Goal: Task Accomplishment & Management: Manage account settings

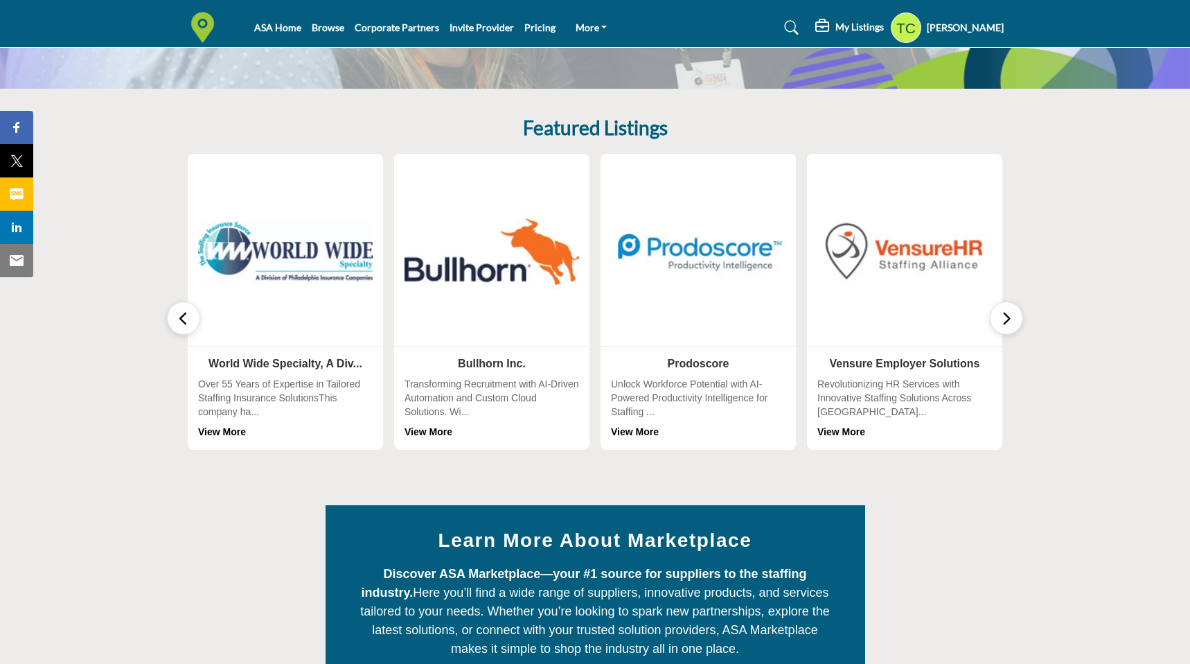
scroll to position [254, 0]
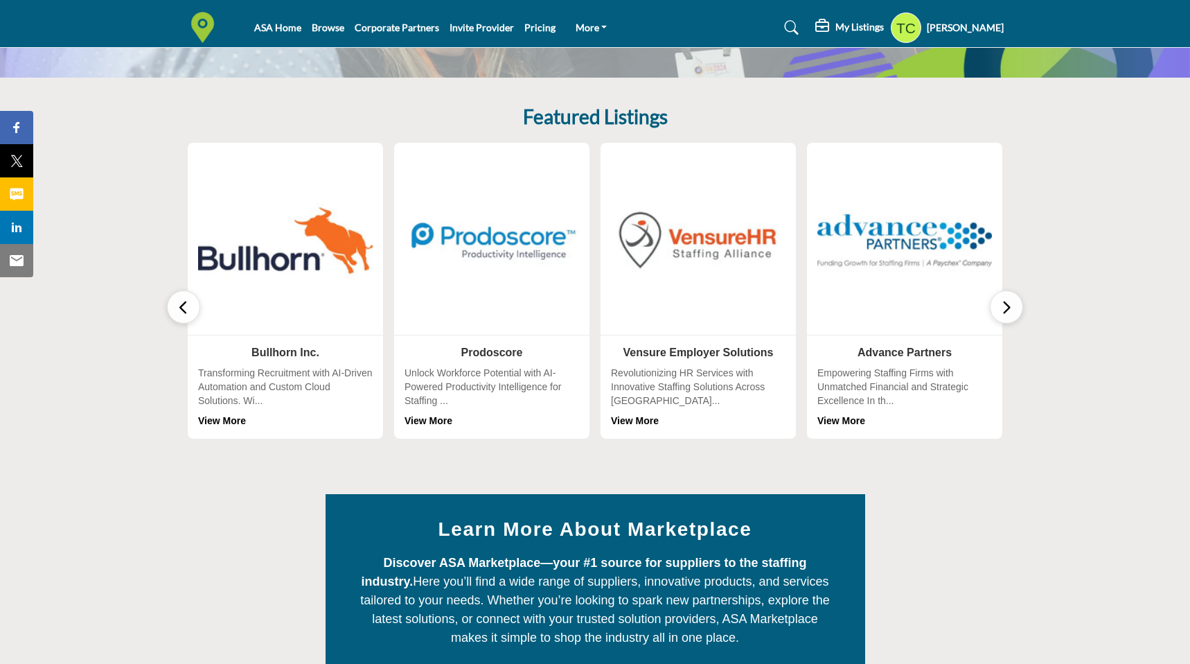
click at [181, 310] on icon "button" at bounding box center [183, 307] width 11 height 17
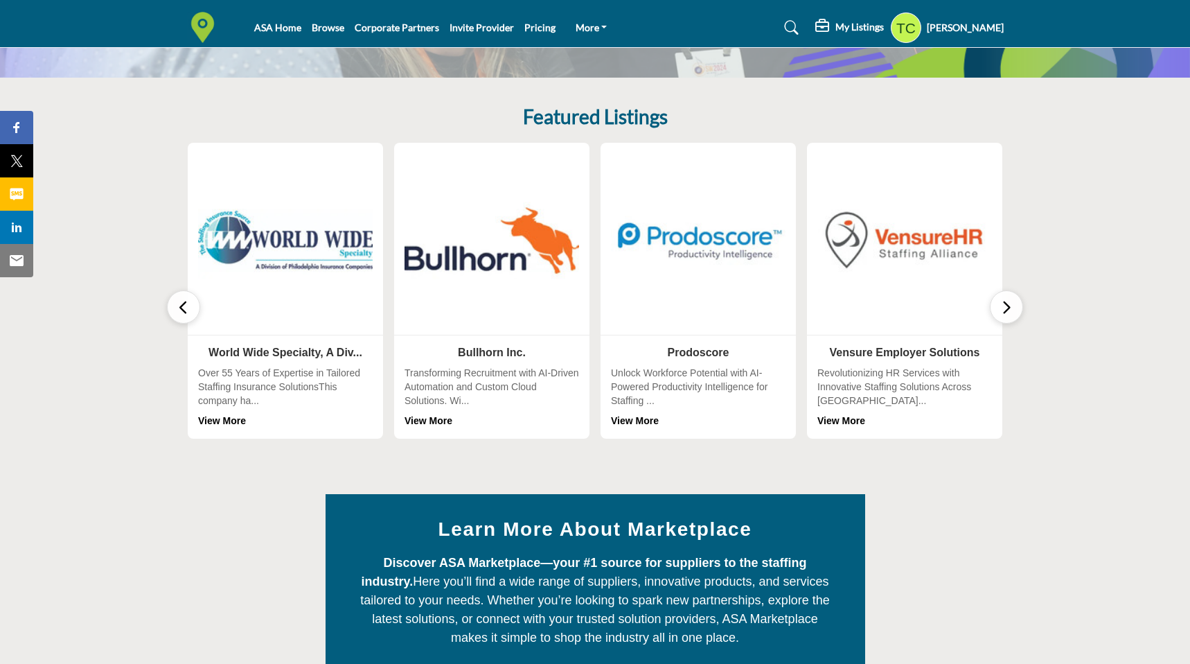
click at [181, 310] on icon "button" at bounding box center [183, 307] width 11 height 17
click at [1002, 301] on icon "button" at bounding box center [1006, 307] width 11 height 17
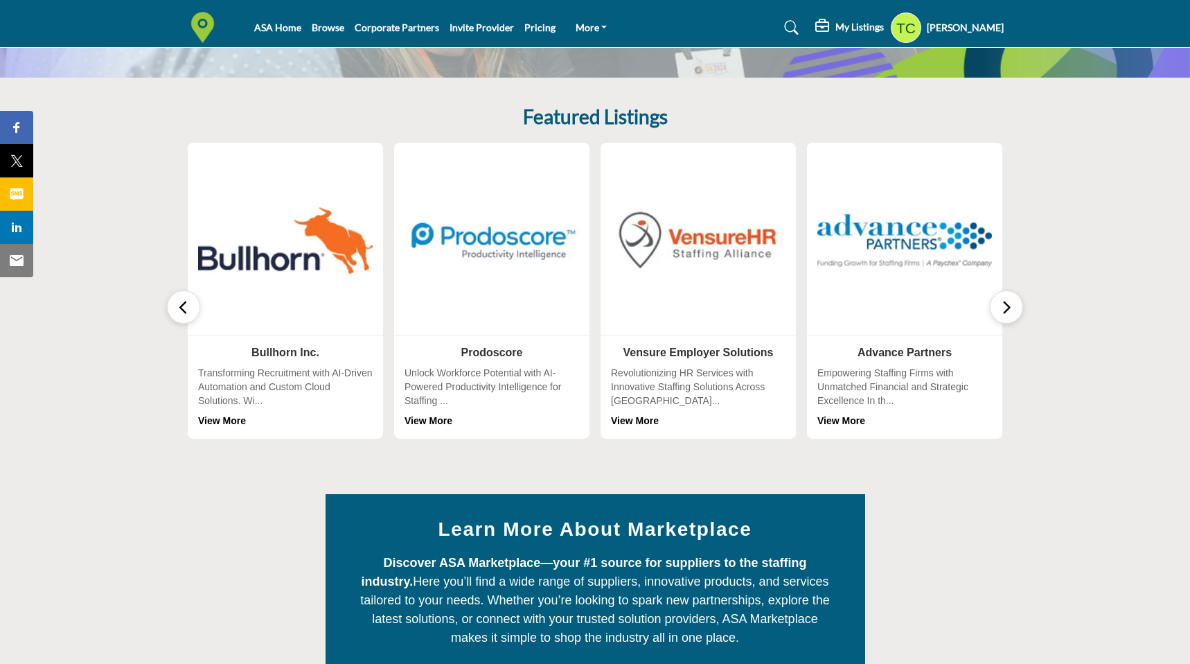
click at [1002, 301] on icon "button" at bounding box center [1006, 307] width 11 height 17
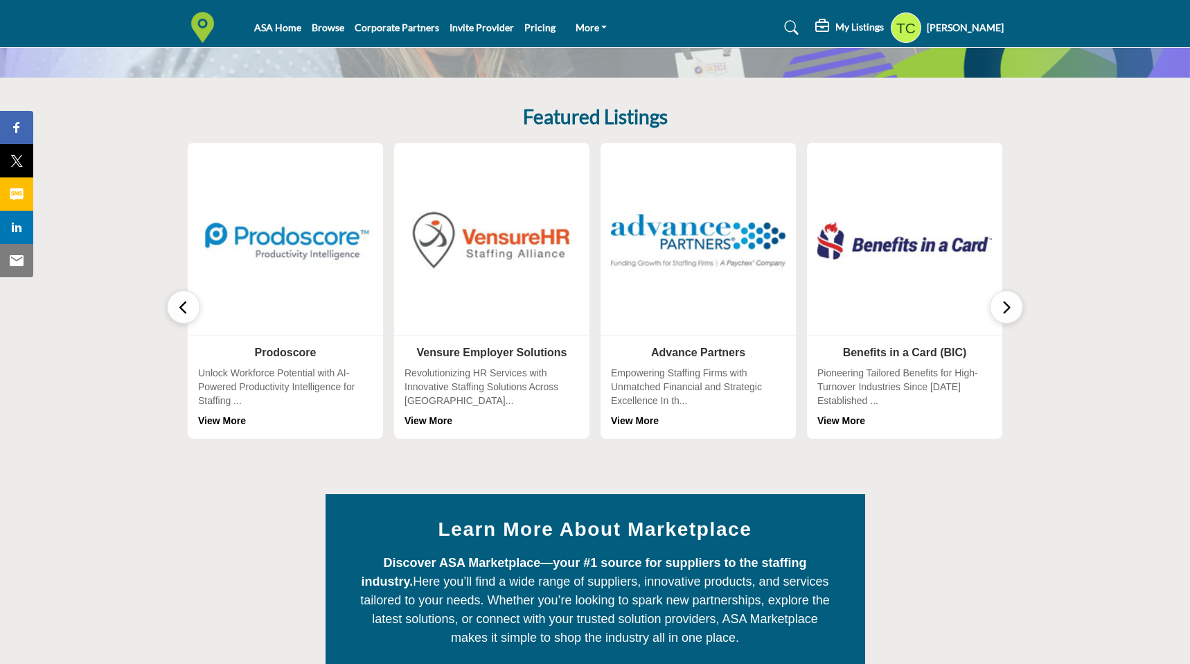
click at [1002, 301] on icon "button" at bounding box center [1006, 307] width 11 height 17
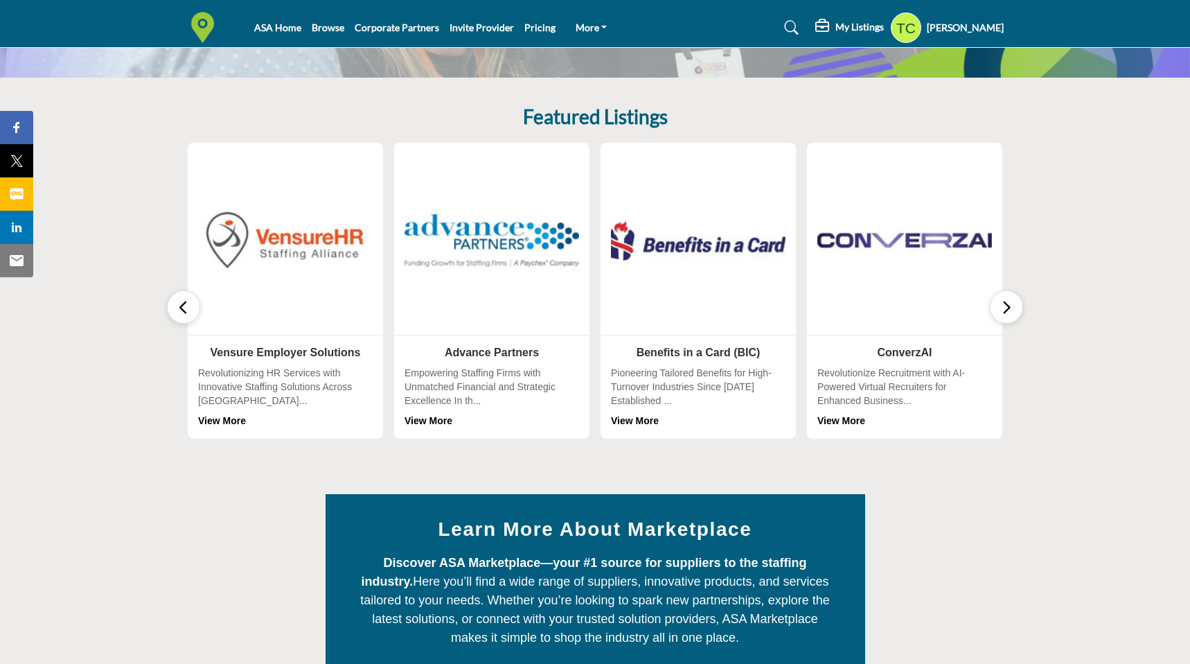
click at [759, 273] on img at bounding box center [699, 240] width 184 height 184
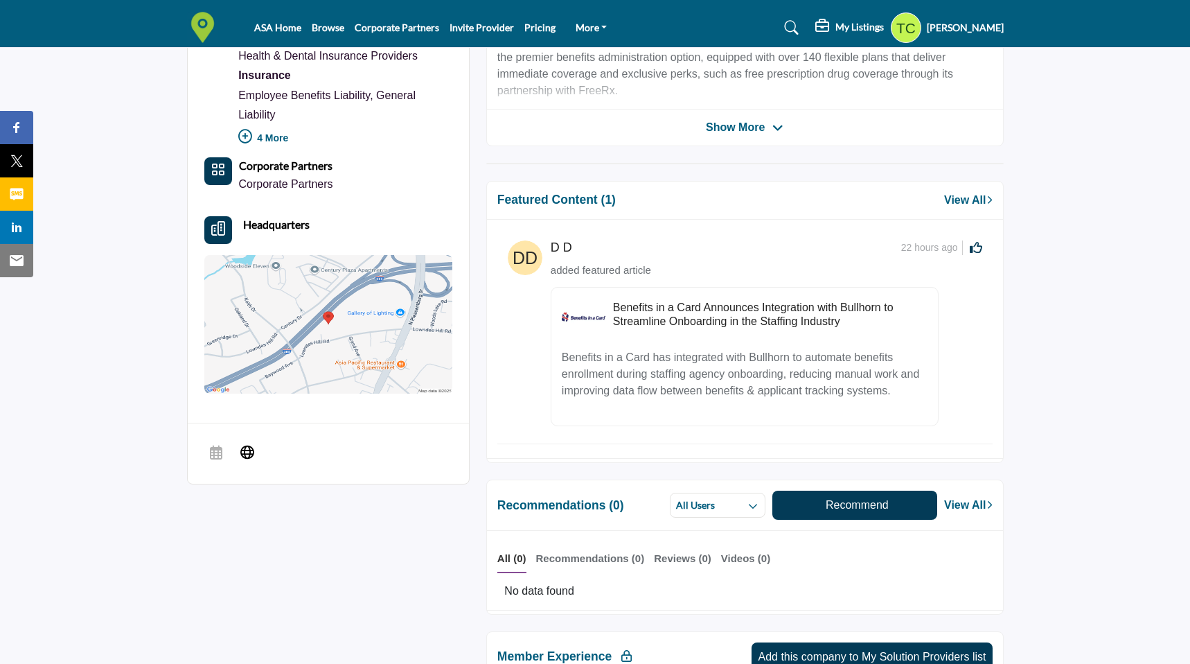
scroll to position [482, 0]
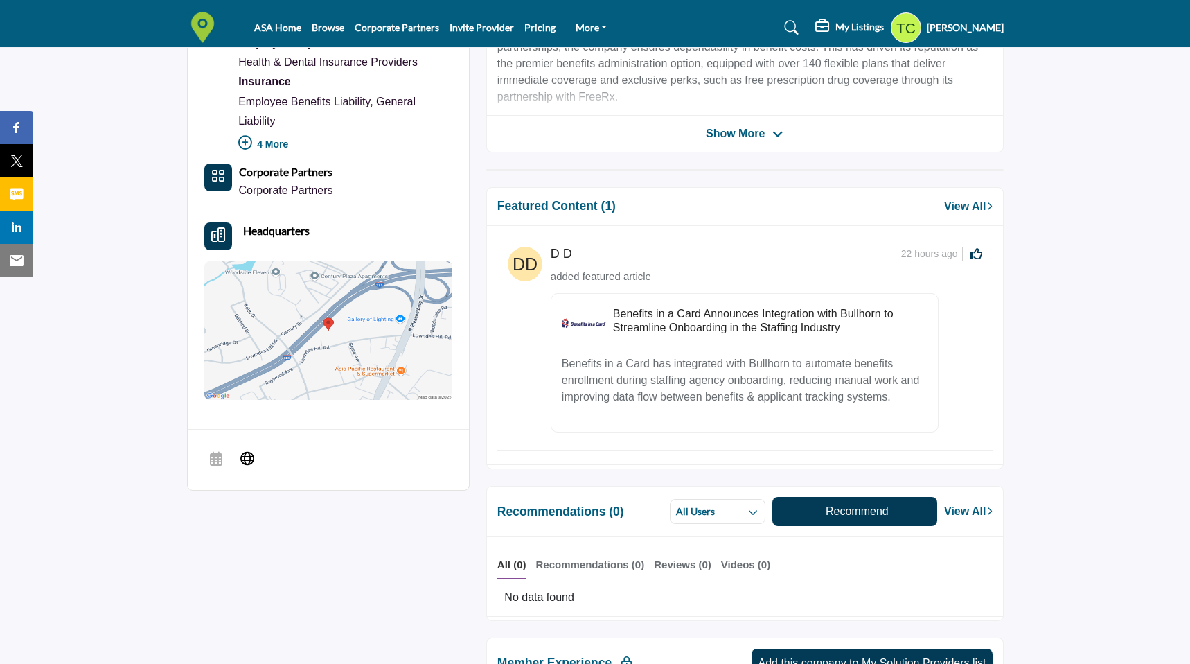
click at [714, 373] on p "Benefits in a Card has integrated with Bullhorn to automate benefits enrollment…" at bounding box center [745, 380] width 366 height 50
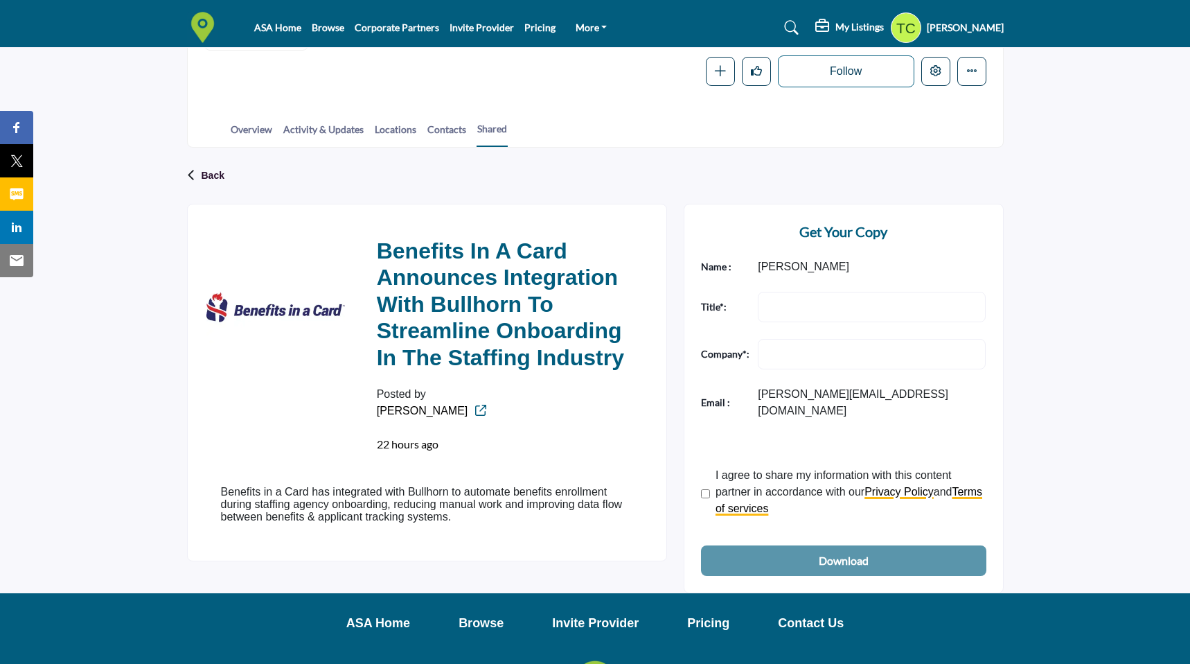
scroll to position [241, 0]
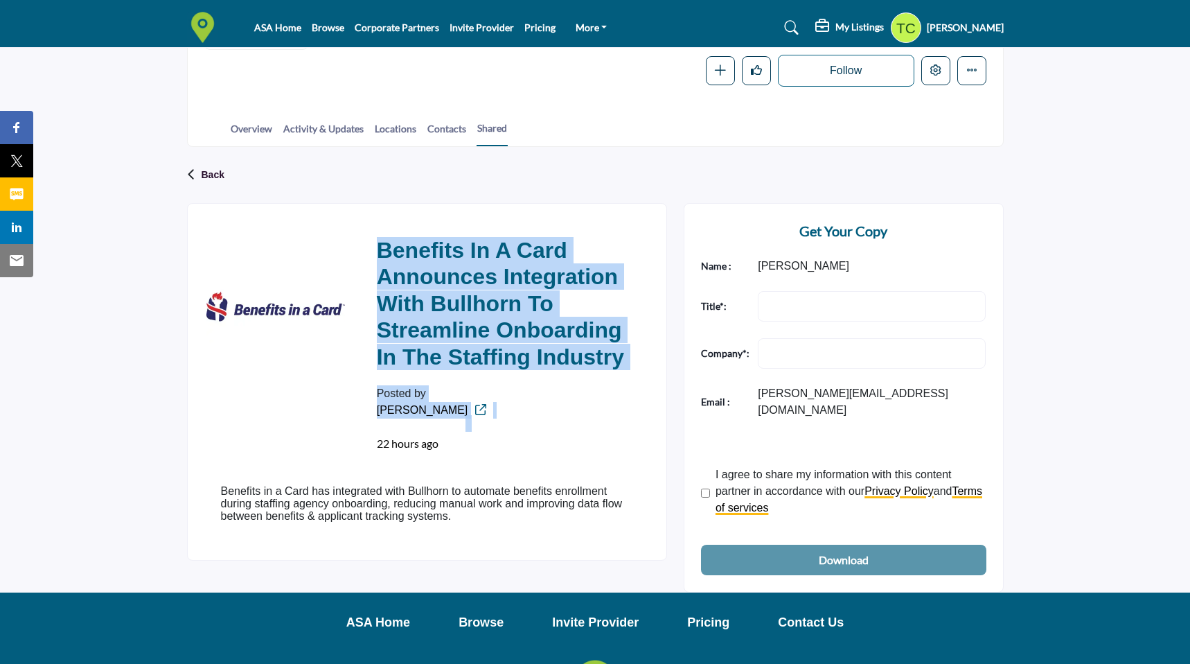
drag, startPoint x: 449, startPoint y: 406, endPoint x: 355, endPoint y: 394, distance: 94.4
click at [355, 394] on div "Benefits in a Card Announces Integration with Bullhorn to Streamline Onboarding…" at bounding box center [427, 344] width 446 height 248
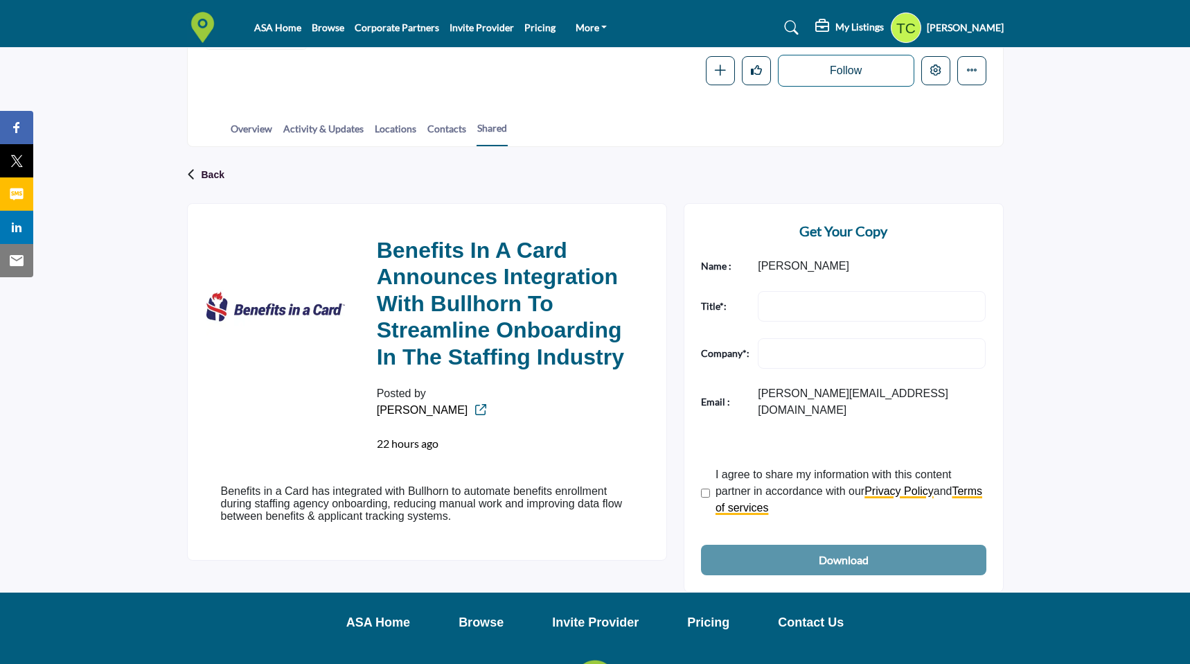
click at [452, 300] on h2 "Benefits in a Card Announces Integration with Bullhorn to Streamline Onboarding…" at bounding box center [505, 306] width 256 height 138
click at [475, 409] on icon at bounding box center [480, 409] width 11 height 11
drag, startPoint x: 445, startPoint y: 445, endPoint x: 376, endPoint y: 396, distance: 84.0
click at [377, 396] on div "Posted by Danica 22 hours ago" at bounding box center [442, 418] width 131 height 67
click at [386, 396] on div "Posted by Danica 22 hours ago" at bounding box center [442, 418] width 131 height 67
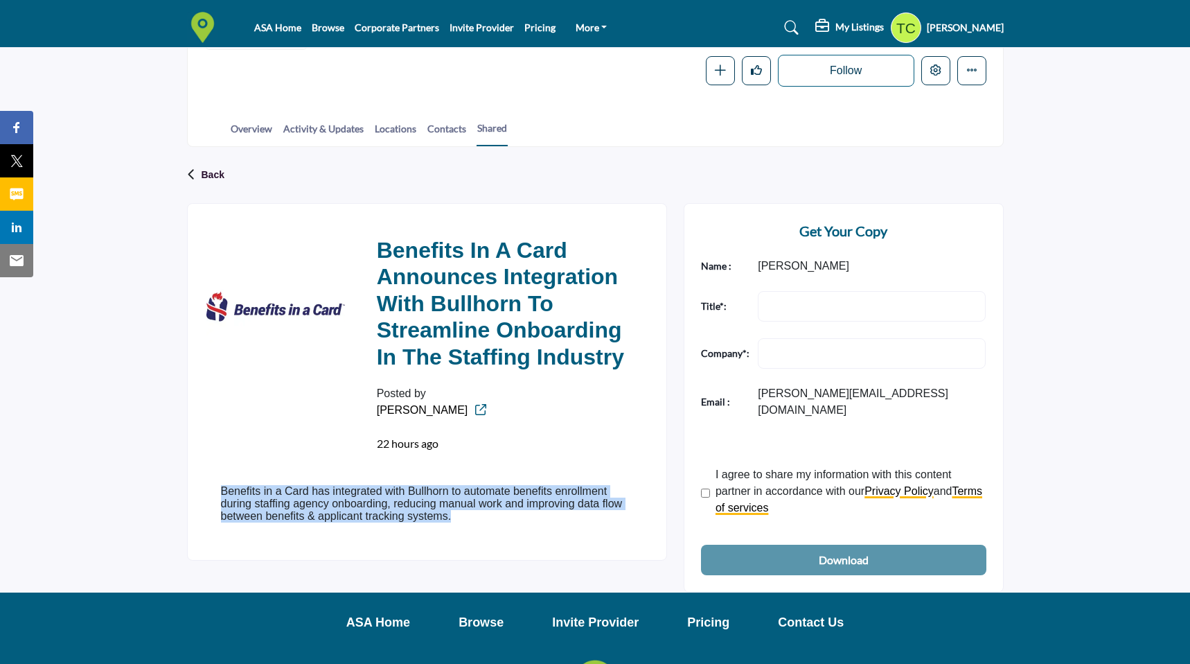
drag, startPoint x: 220, startPoint y: 492, endPoint x: 478, endPoint y: 536, distance: 261.5
click at [478, 536] on div "Benefits in a Card has integrated with Bullhorn to automate benefits enrollment…" at bounding box center [427, 508] width 446 height 80
click at [455, 517] on p "Benefits in a Card has integrated with Bullhorn to automate benefits enrollment…" at bounding box center [427, 503] width 412 height 37
drag, startPoint x: 222, startPoint y: 488, endPoint x: 459, endPoint y: 531, distance: 240.8
click at [459, 531] on div "Benefits in a Card has integrated with Bullhorn to automate benefits enrollment…" at bounding box center [427, 508] width 412 height 47
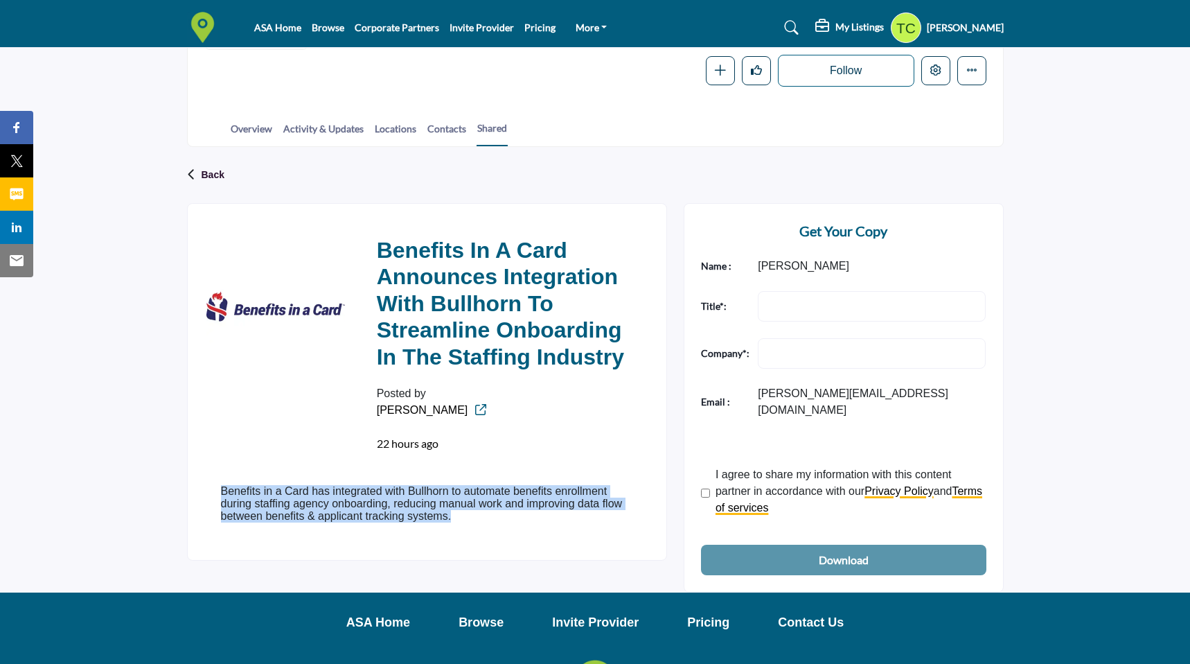
click at [452, 519] on p "Benefits in a Card has integrated with Bullhorn to automate benefits enrollment…" at bounding box center [427, 503] width 412 height 37
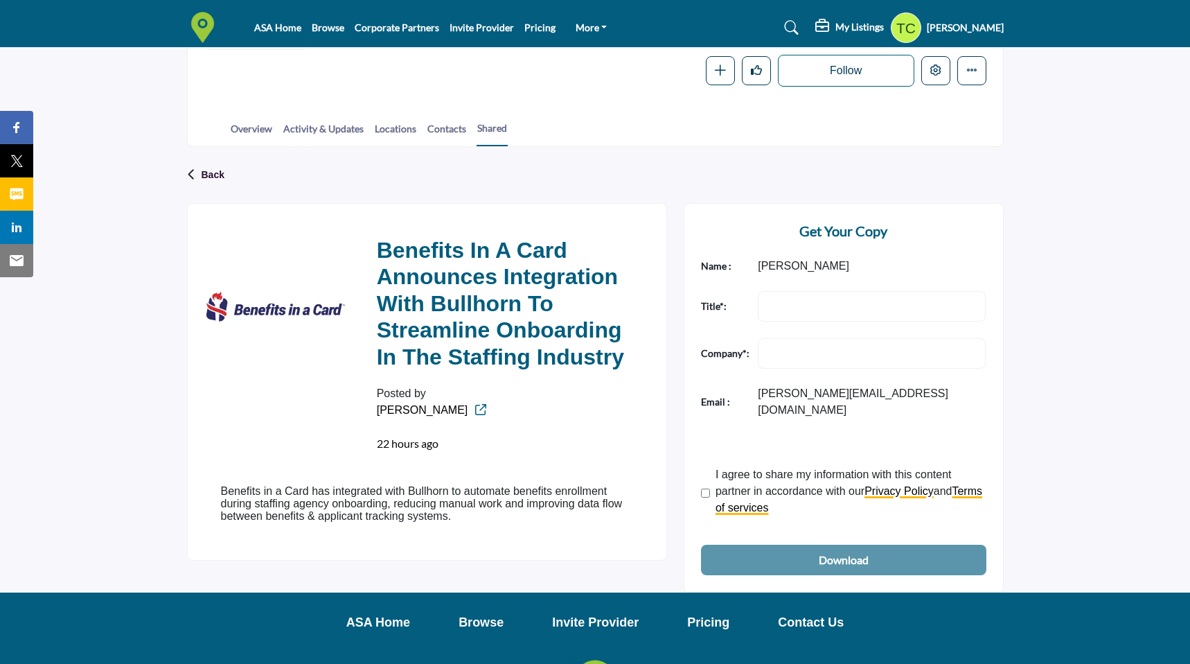
click at [455, 520] on p "Benefits in a Card has integrated with Bullhorn to automate benefits enrollment…" at bounding box center [427, 503] width 412 height 37
click at [453, 522] on p "Benefits in a Card has integrated with Bullhorn to automate benefits enrollment…" at bounding box center [427, 503] width 412 height 37
click at [562, 525] on div "Benefits in a Card has integrated with Bullhorn to automate benefits enrollment…" at bounding box center [427, 508] width 412 height 47
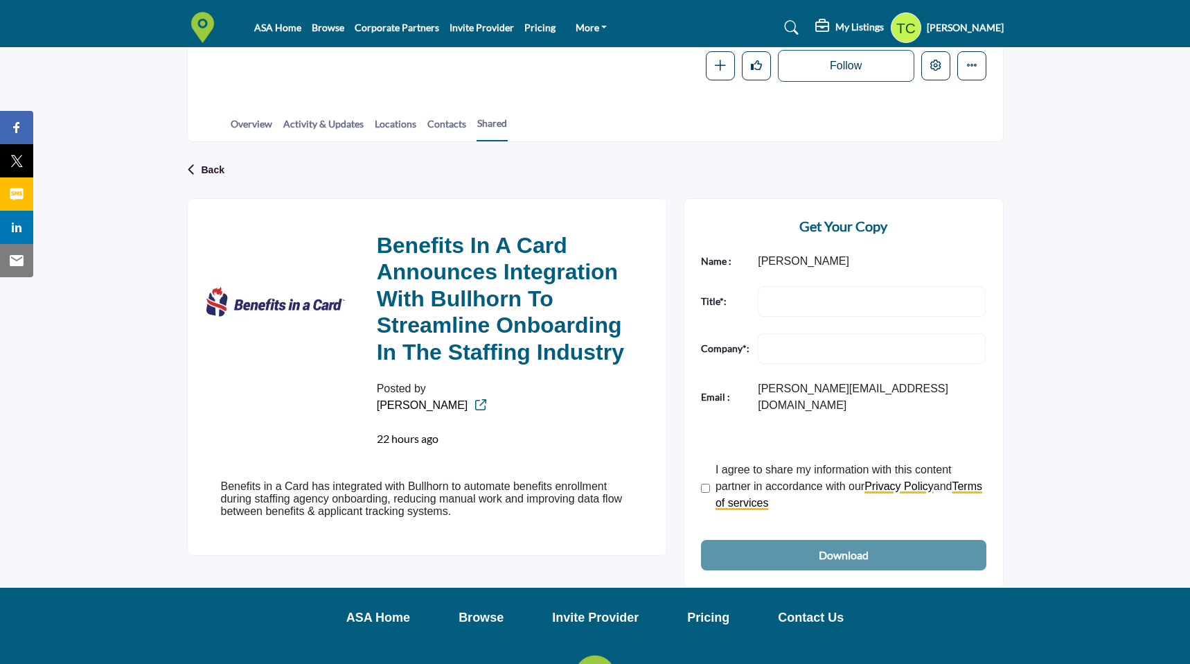
scroll to position [266, 0]
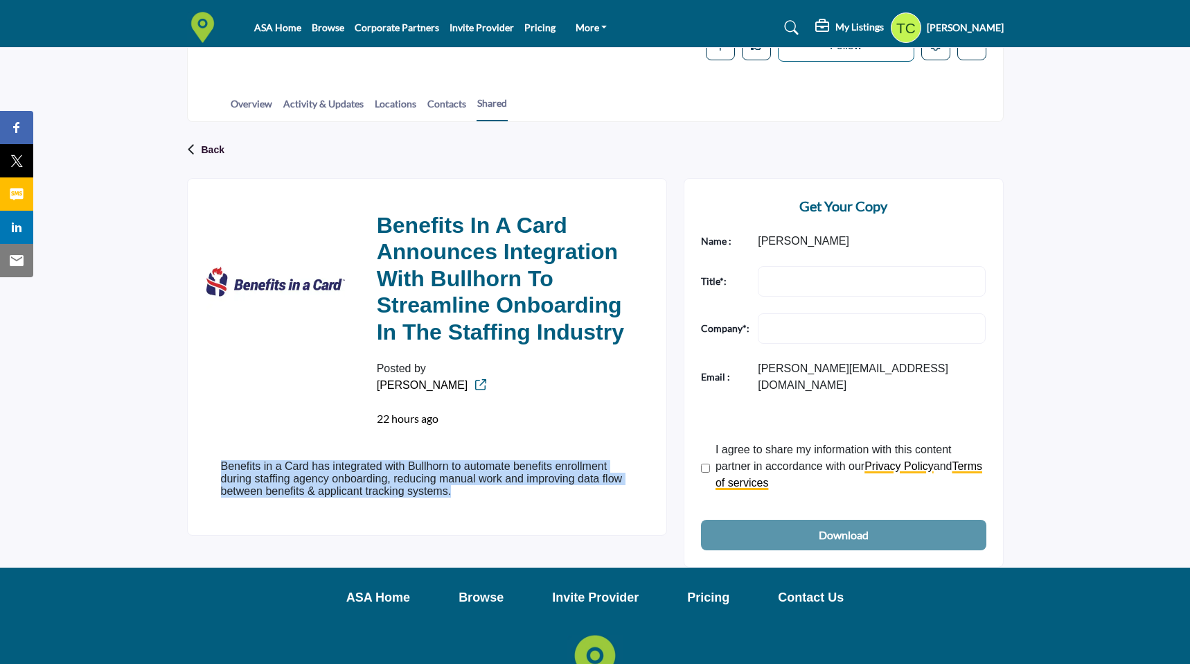
drag, startPoint x: 460, startPoint y: 495, endPoint x: 213, endPoint y: 465, distance: 248.5
click at [213, 465] on div "Benefits in a Card has integrated with Bullhorn to automate benefits enrollment…" at bounding box center [427, 483] width 446 height 80
click at [363, 493] on p "Benefits in a Card has integrated with Bullhorn to automate benefits enrollment…" at bounding box center [427, 478] width 412 height 37
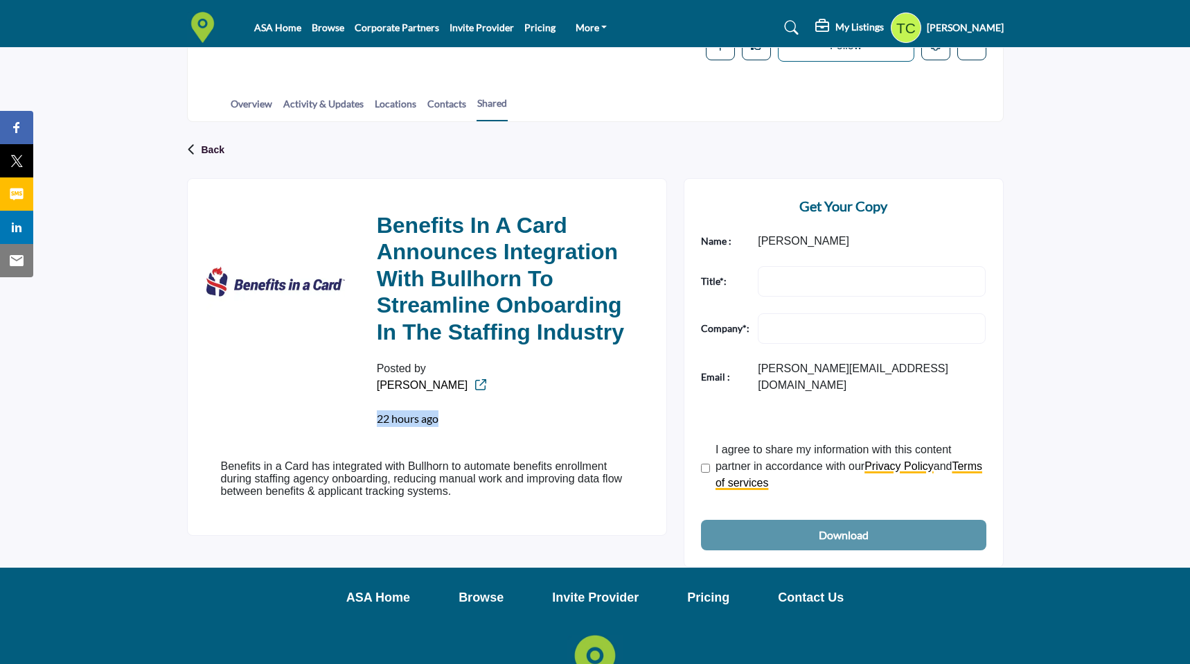
drag, startPoint x: 451, startPoint y: 419, endPoint x: 369, endPoint y: 422, distance: 81.8
click at [369, 422] on div "Benefits in a Card Announces Integration with Bullhorn to Streamline Onboarding…" at bounding box center [505, 319] width 290 height 248
click at [436, 328] on h2 "Benefits in a Card Announces Integration with Bullhorn to Streamline Onboarding…" at bounding box center [505, 281] width 256 height 138
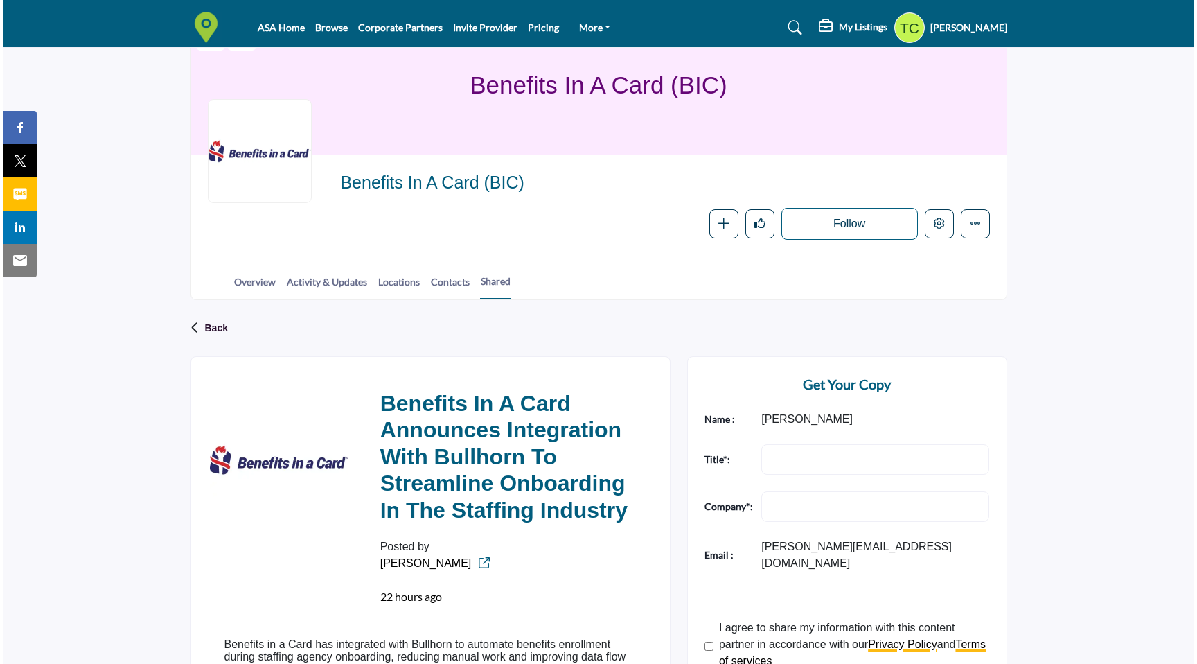
scroll to position [0, 0]
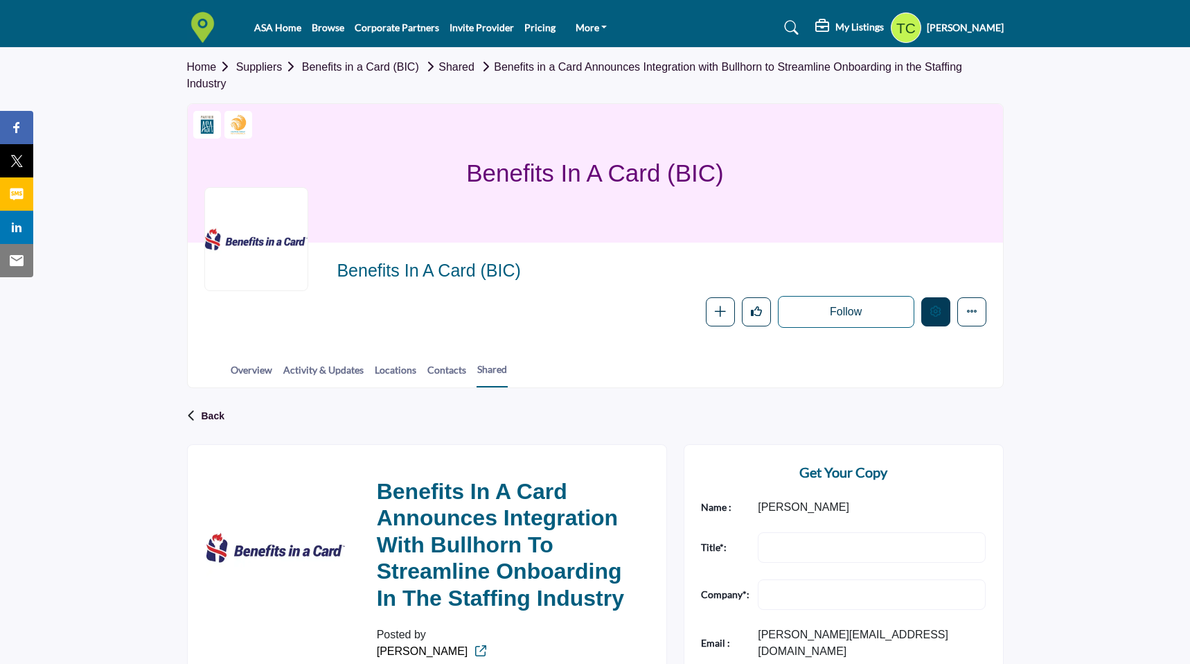
click at [935, 303] on button "Edit company" at bounding box center [936, 311] width 29 height 29
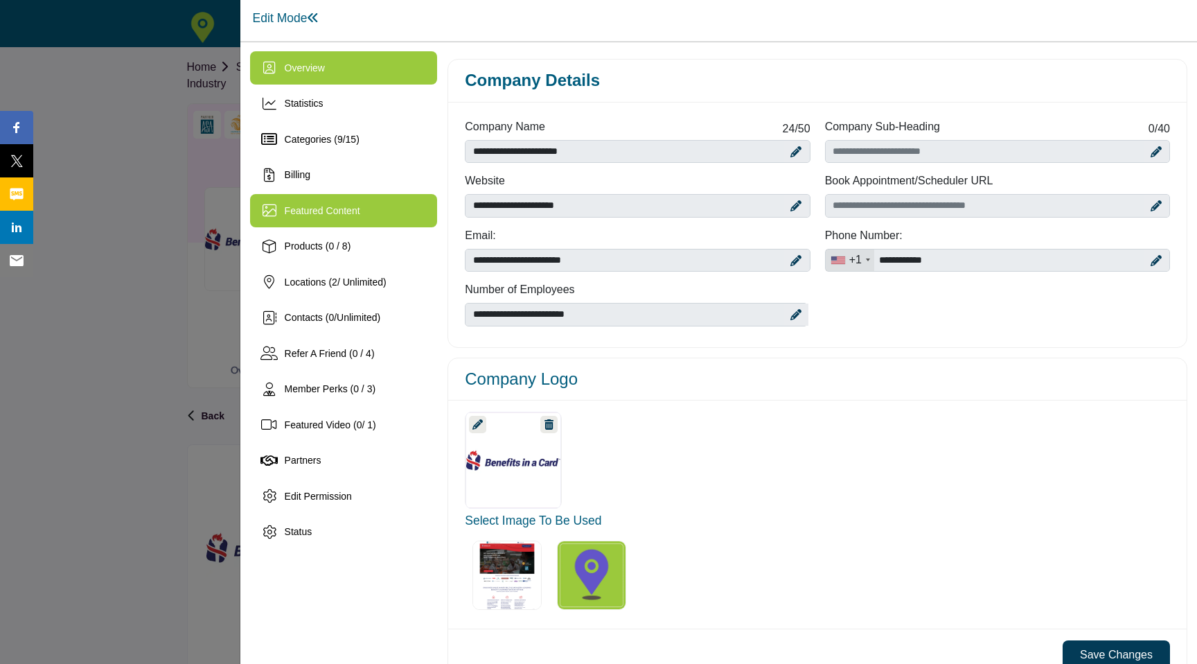
click at [353, 222] on div "Featured Content" at bounding box center [344, 210] width 188 height 33
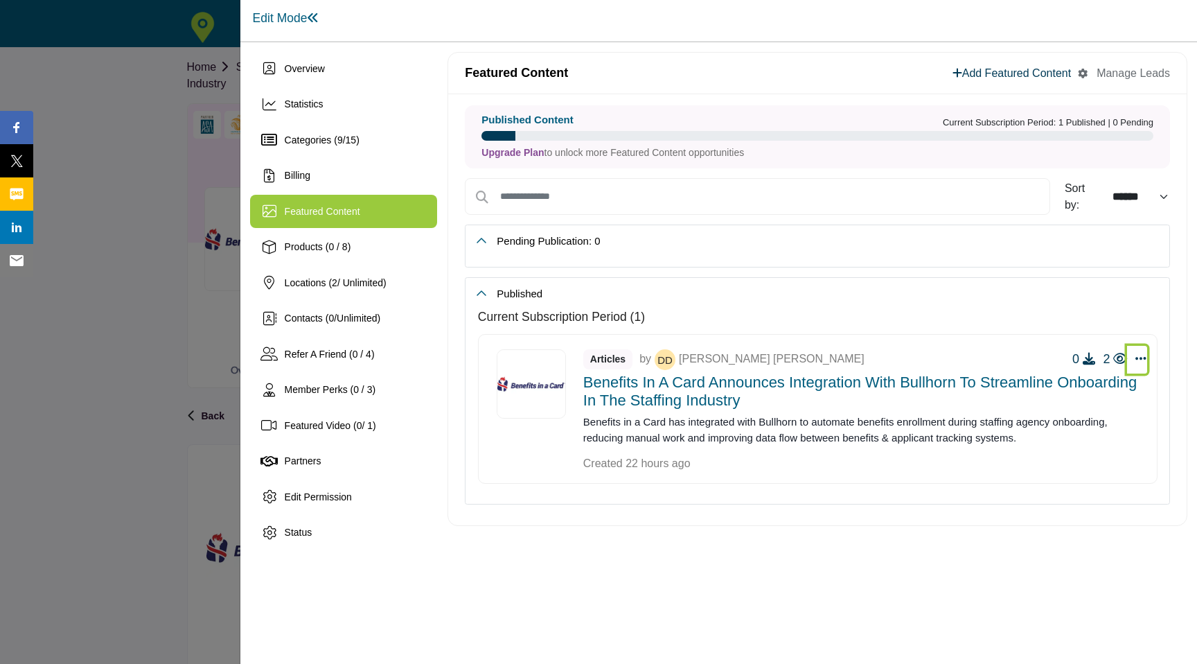
click at [1139, 358] on icon "Select Dropdown Options" at bounding box center [1141, 358] width 11 height 12
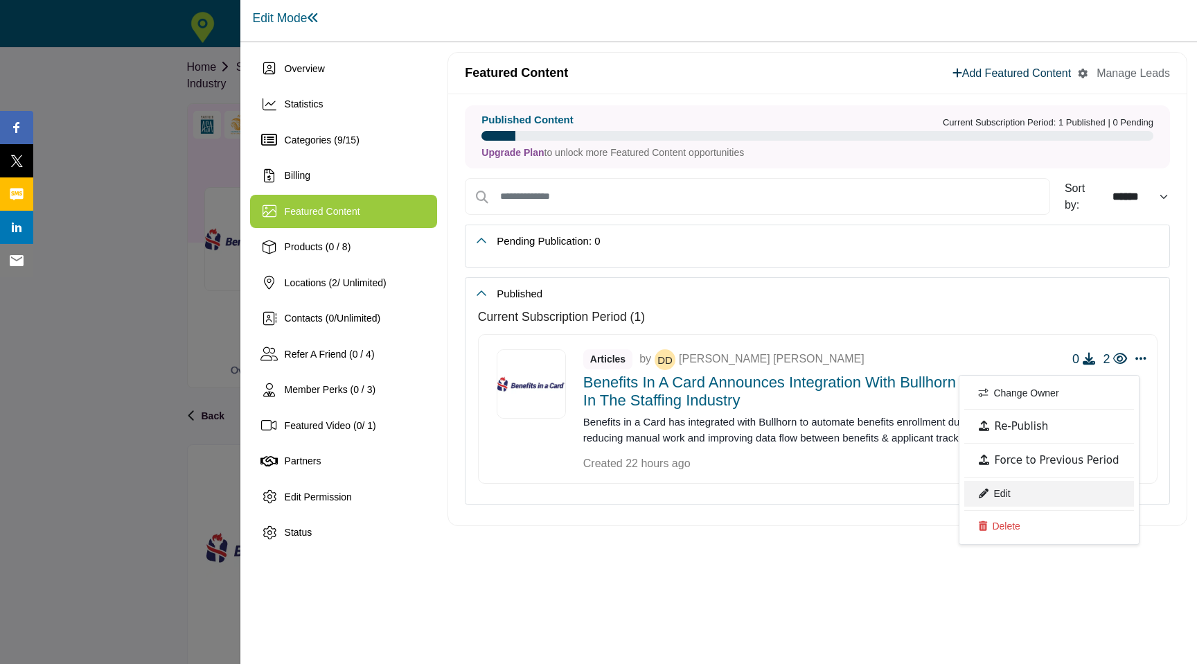
click at [1056, 500] on link "Edit" at bounding box center [1049, 493] width 169 height 25
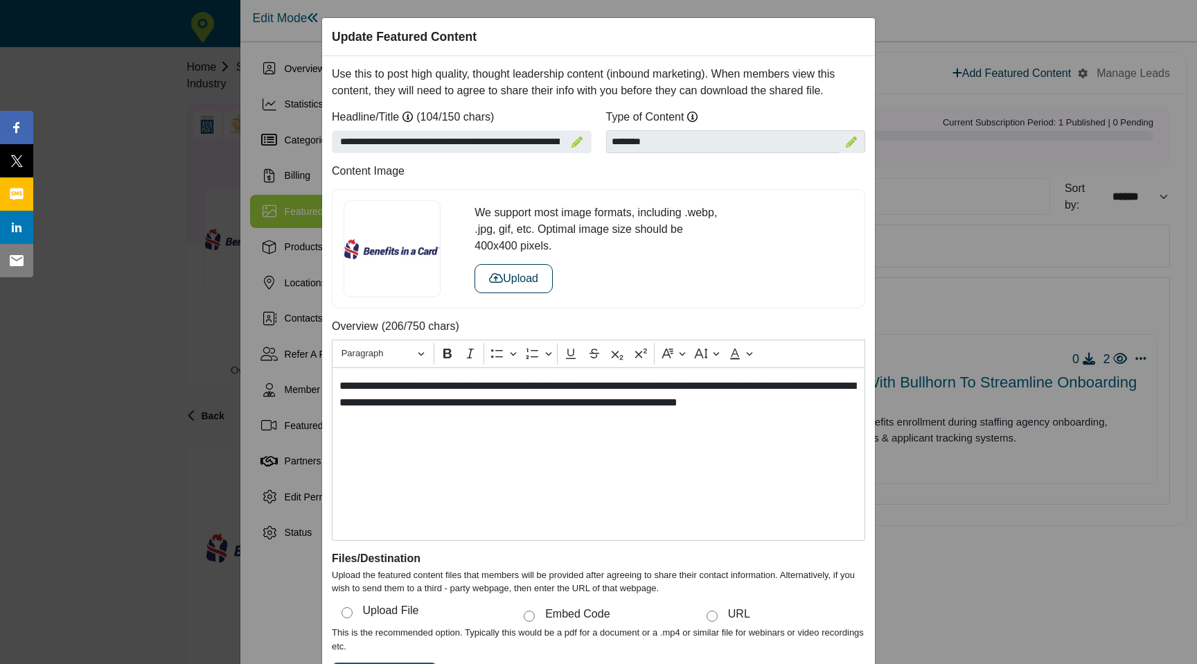
click at [925, 258] on div "Update Featured Content Use this to post high quality, thought leadership conte…" at bounding box center [598, 332] width 1197 height 664
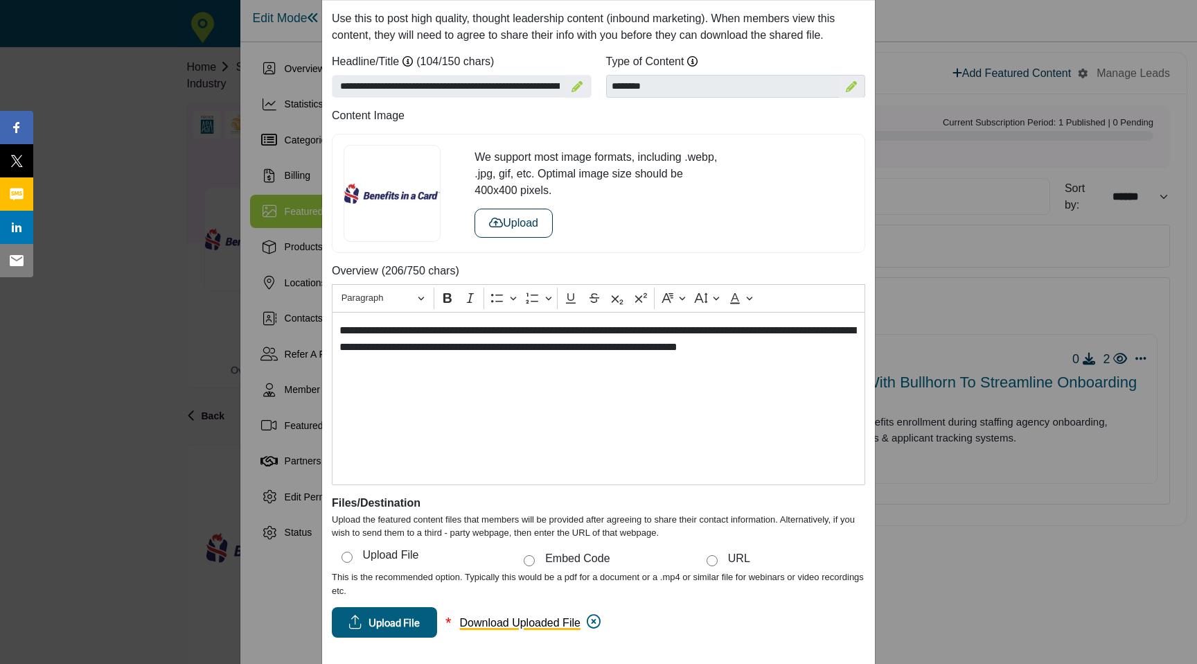
scroll to position [134, 0]
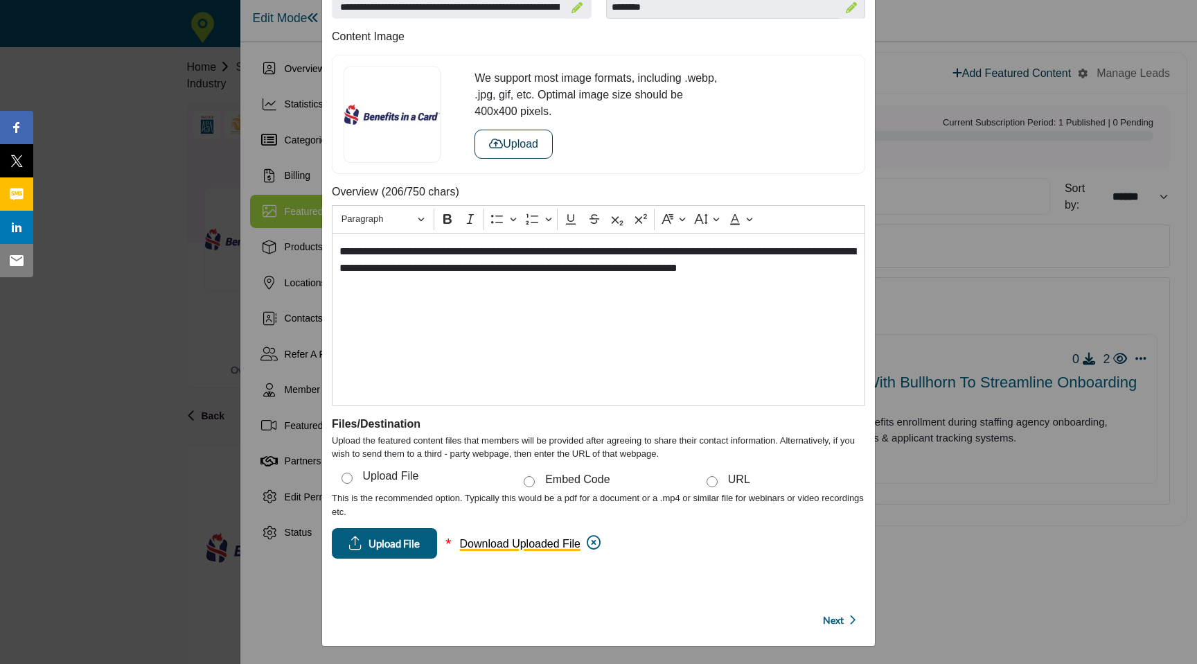
click at [844, 615] on p "Next" at bounding box center [839, 620] width 33 height 14
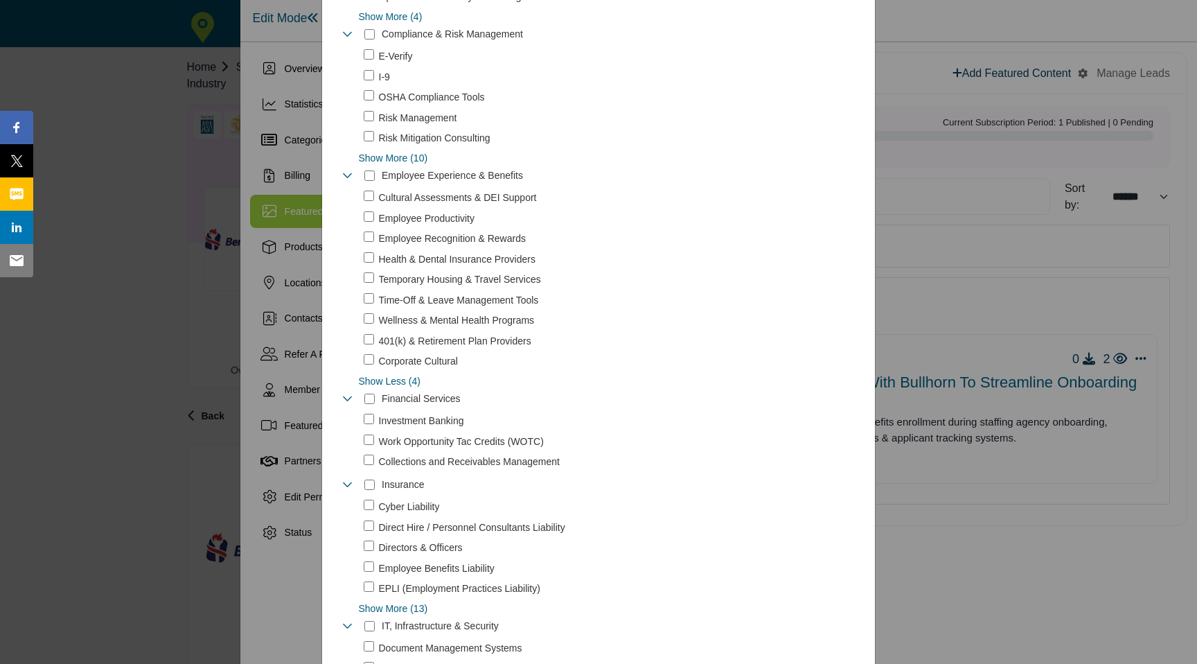
scroll to position [0, 0]
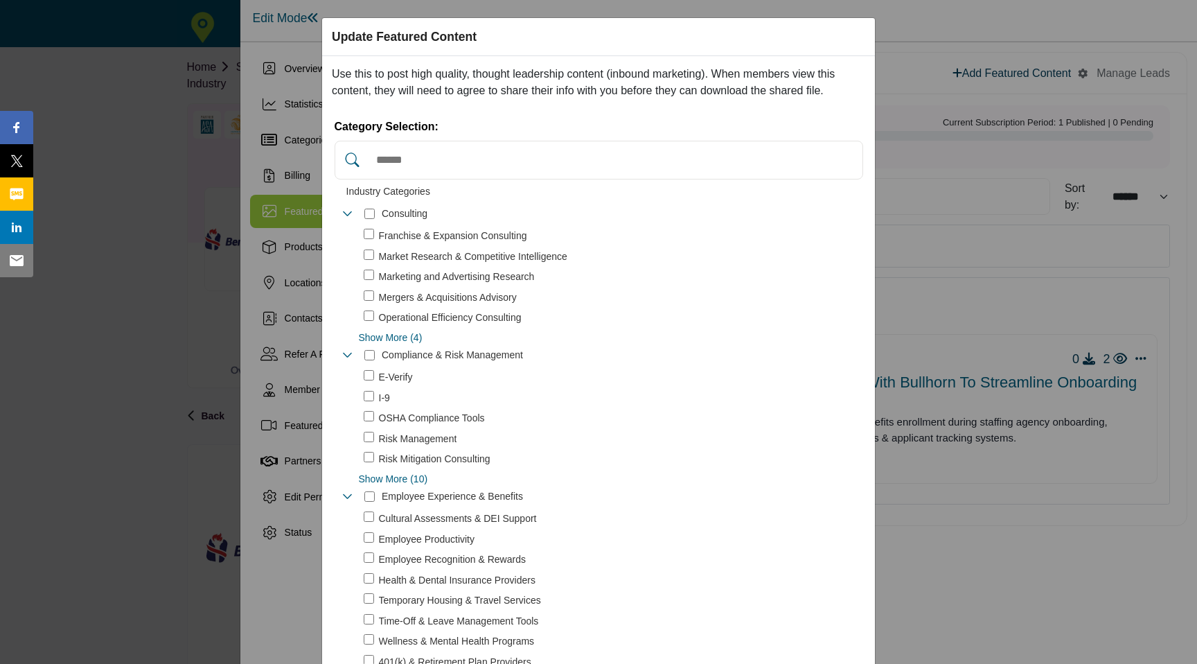
click at [996, 94] on div "Update Featured Content Use this to post high quality, thought leadership conte…" at bounding box center [598, 332] width 1197 height 664
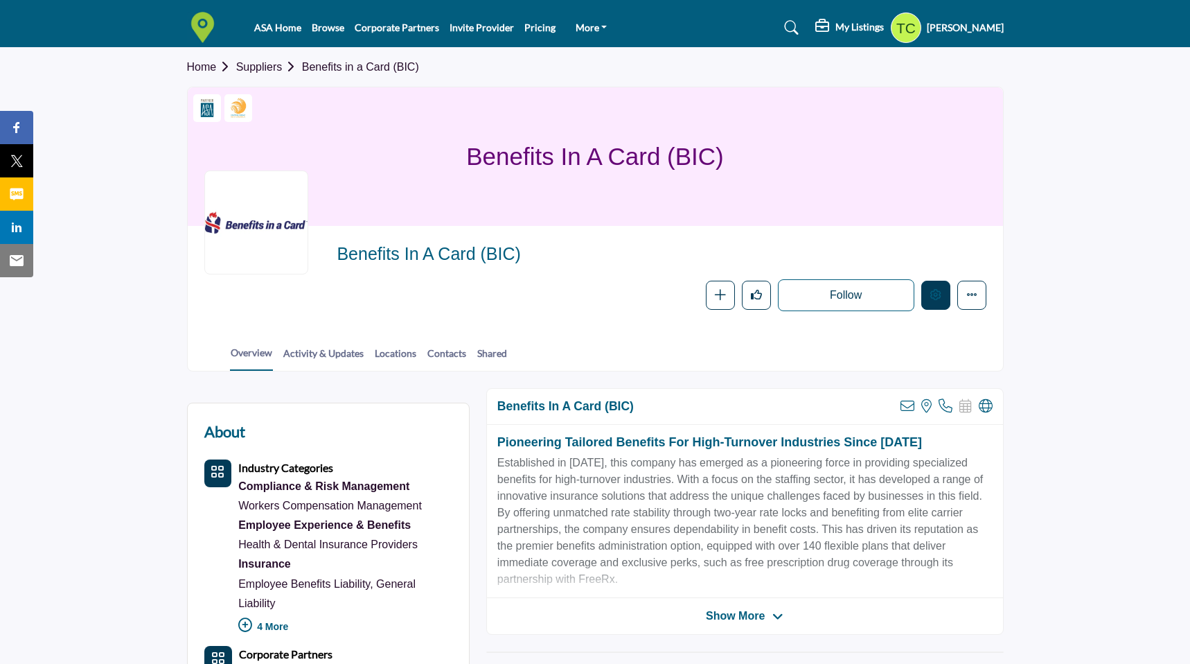
click at [927, 288] on button "Edit company" at bounding box center [936, 295] width 29 height 29
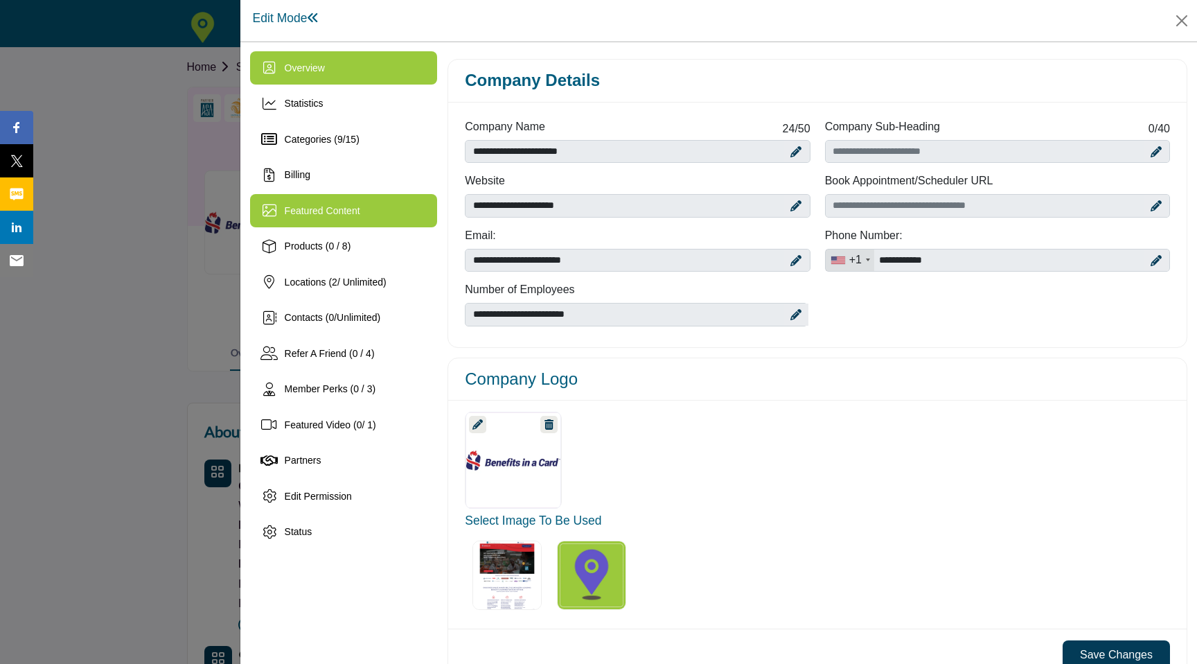
click at [344, 215] on span "Featured Content" at bounding box center [323, 210] width 76 height 11
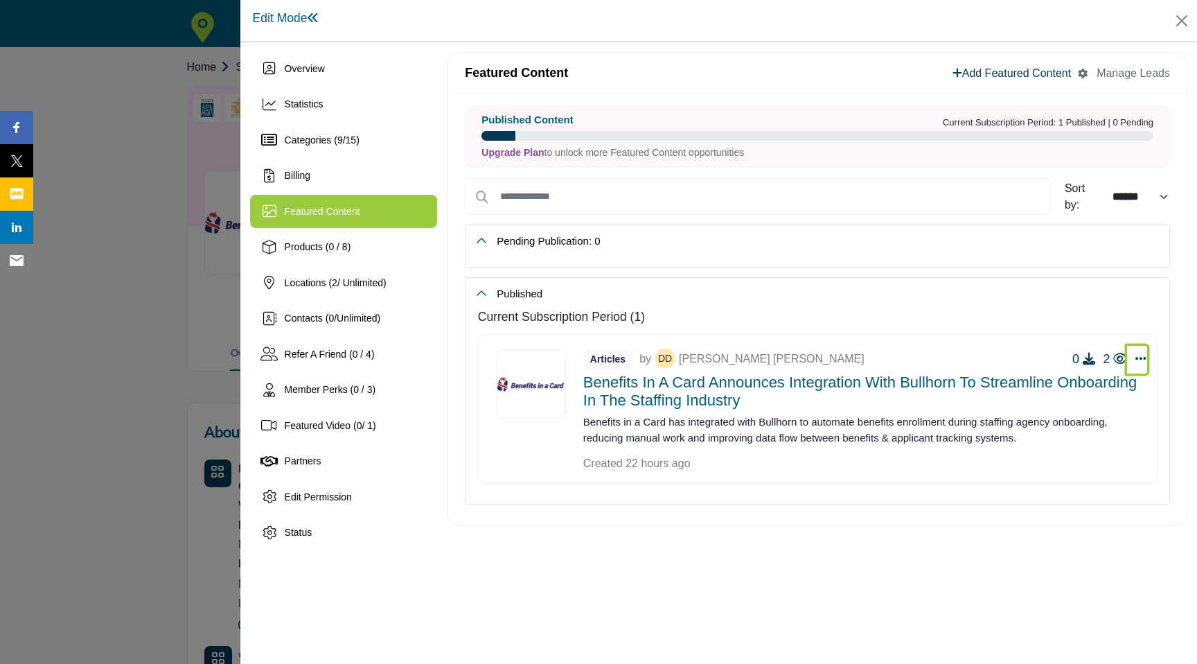
click at [1140, 366] on button "Select Dropdown Options" at bounding box center [1137, 360] width 20 height 28
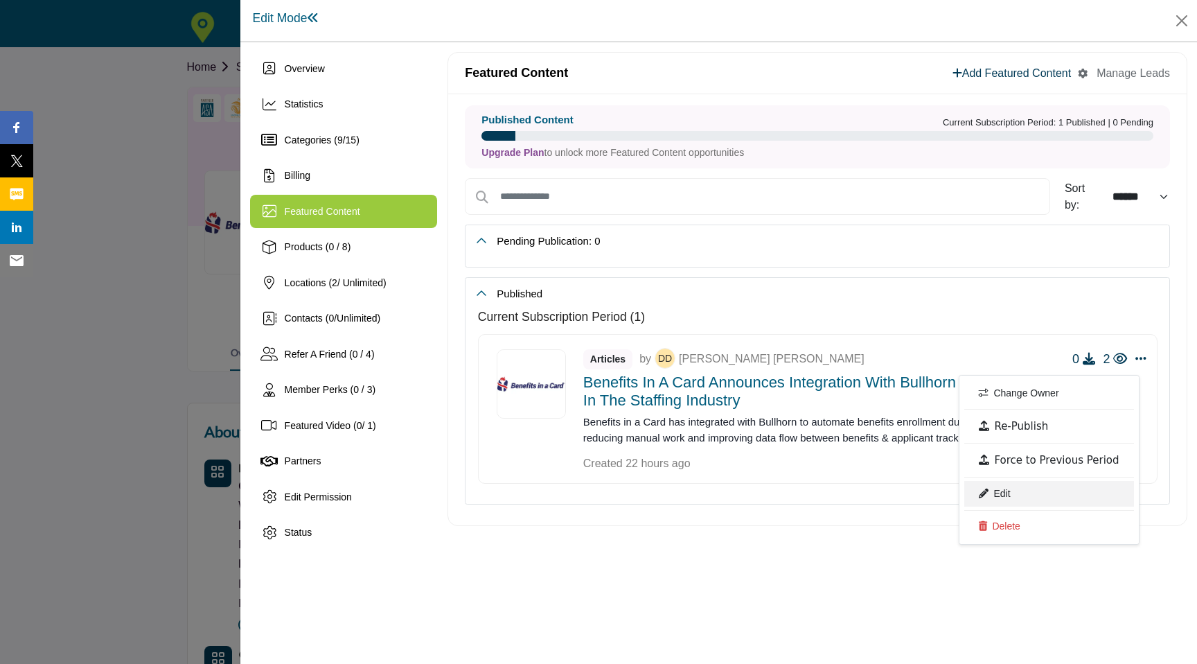
click at [1005, 500] on link "Edit" at bounding box center [1049, 493] width 169 height 25
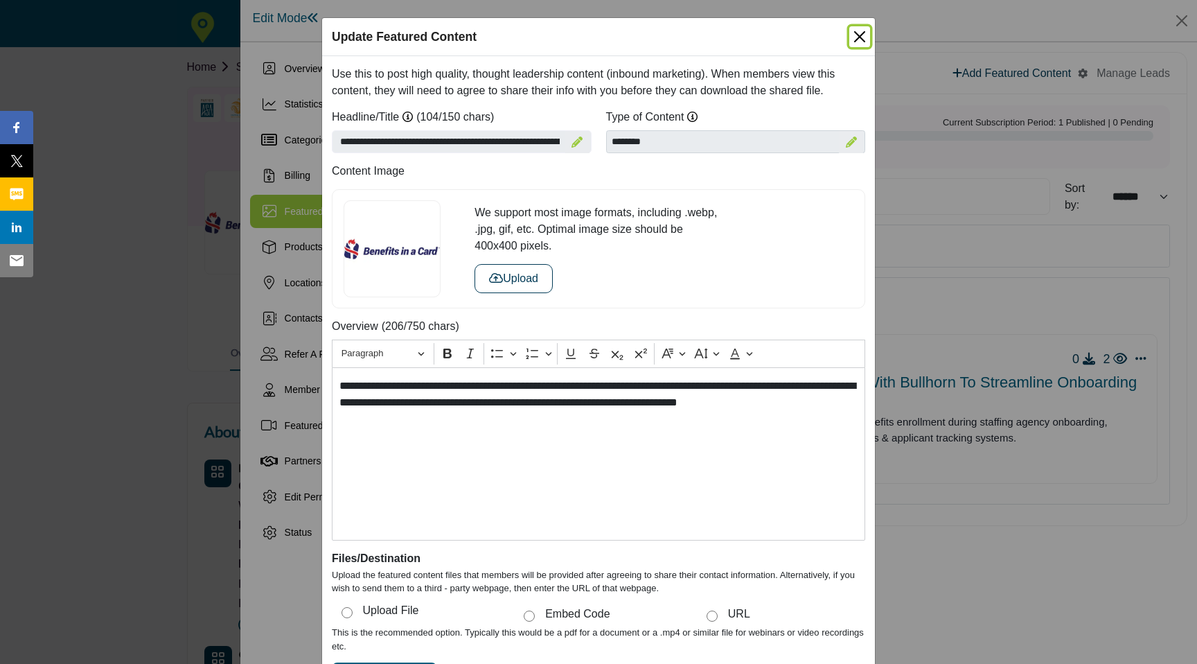
click at [863, 35] on button "Close" at bounding box center [859, 36] width 21 height 21
select select
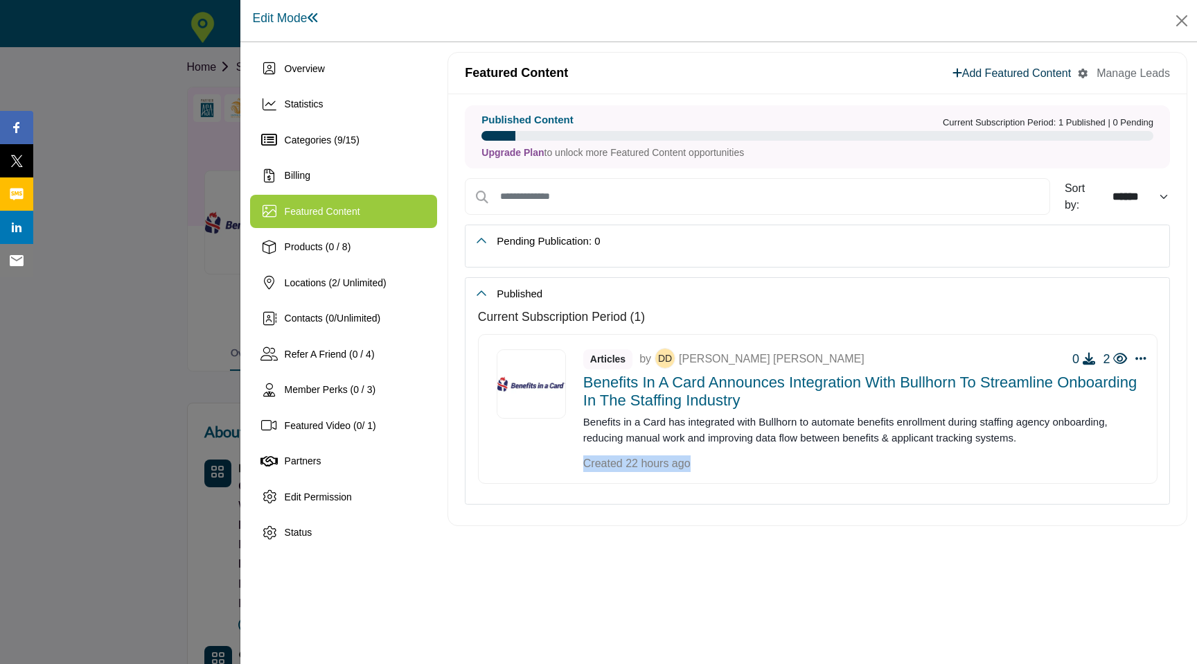
drag, startPoint x: 713, startPoint y: 469, endPoint x: 583, endPoint y: 468, distance: 130.3
click at [583, 468] on div "Articles by Danica Dela Pena 0 2 Change Owner Re-Publish Edit Delete" at bounding box center [818, 409] width 680 height 150
click at [610, 466] on span "Created 22 hours ago" at bounding box center [636, 463] width 107 height 17
drag, startPoint x: 703, startPoint y: 469, endPoint x: 569, endPoint y: 469, distance: 134.4
click at [569, 469] on div "Articles by Danica Dela Pena 0 2 Change Owner Re-Publish Edit Delete" at bounding box center [818, 409] width 680 height 150
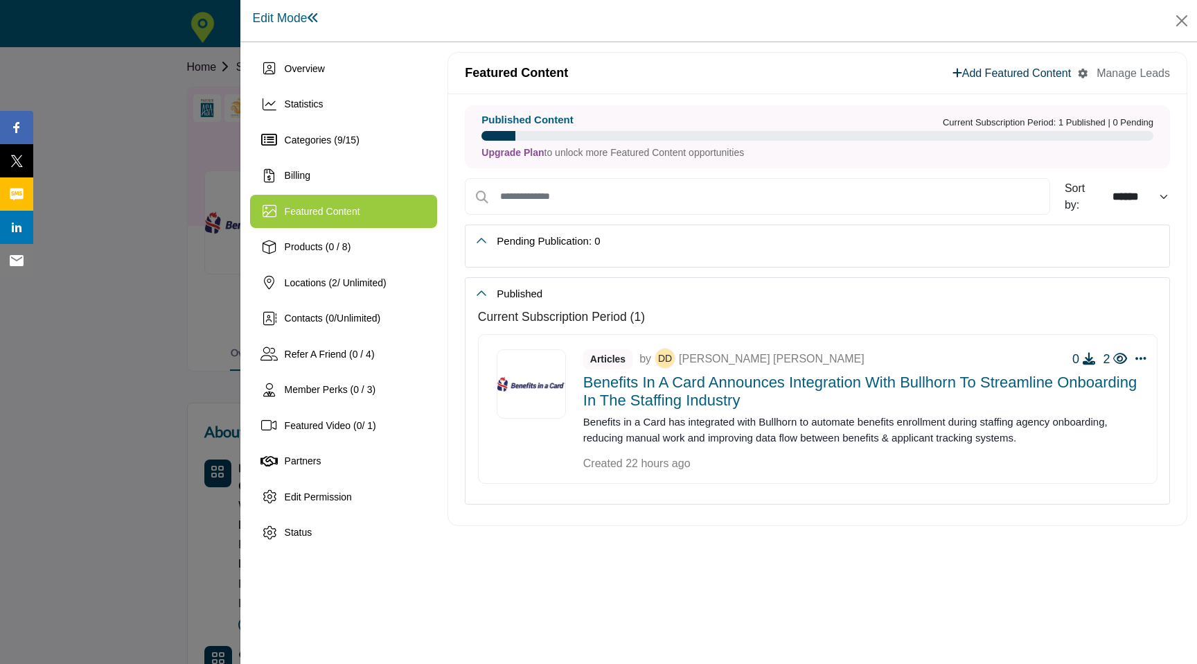
click at [146, 431] on div at bounding box center [598, 332] width 1197 height 664
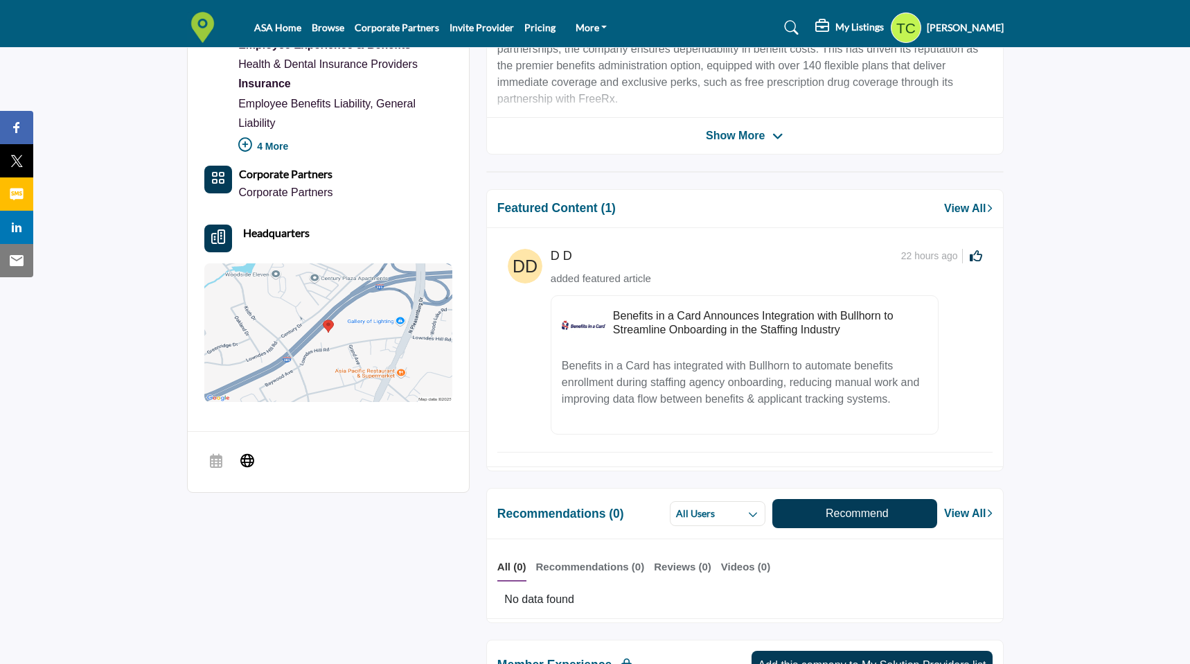
scroll to position [306, 0]
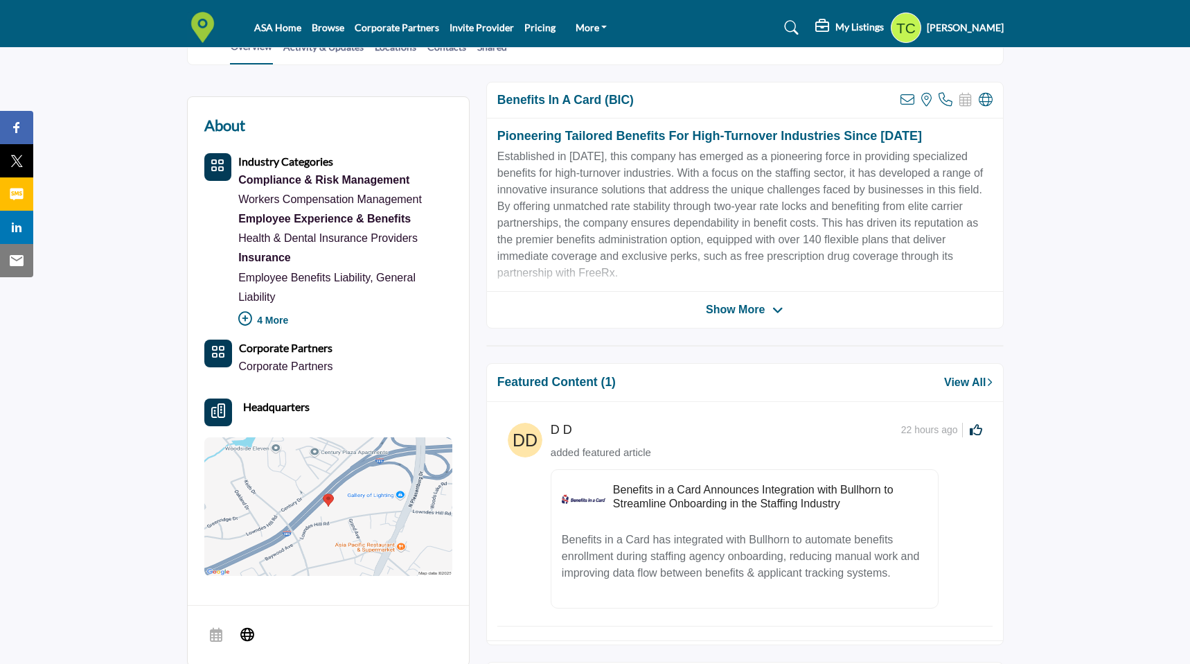
click at [644, 501] on h5 "Benefits in a Card Announces Integration with Bullhorn to Streamline Onboarding…" at bounding box center [770, 496] width 315 height 26
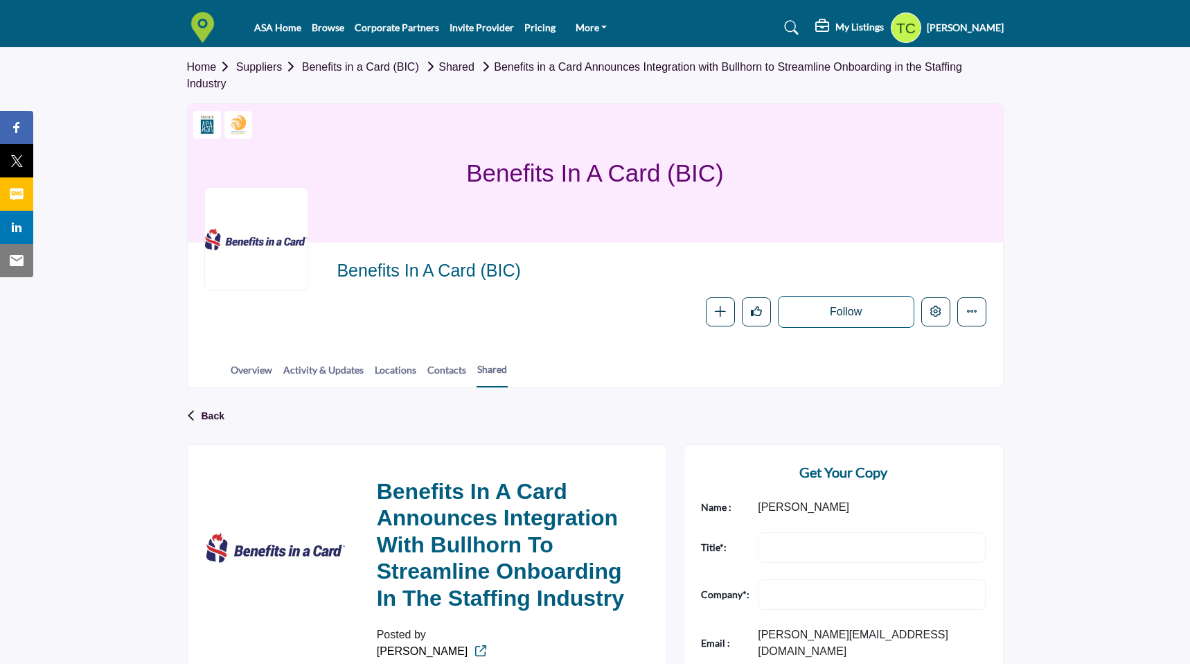
click at [475, 70] on link "Shared" at bounding box center [448, 67] width 53 height 12
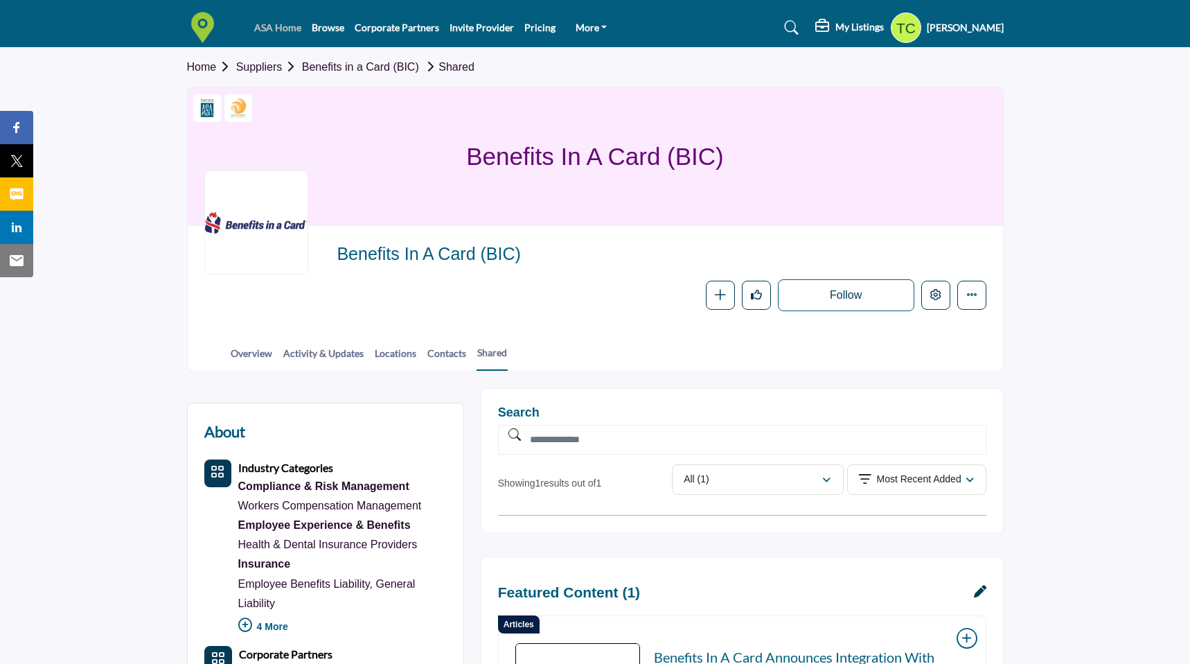
click at [277, 30] on link "ASA Home" at bounding box center [277, 27] width 47 height 12
click at [209, 27] on img at bounding box center [206, 27] width 38 height 31
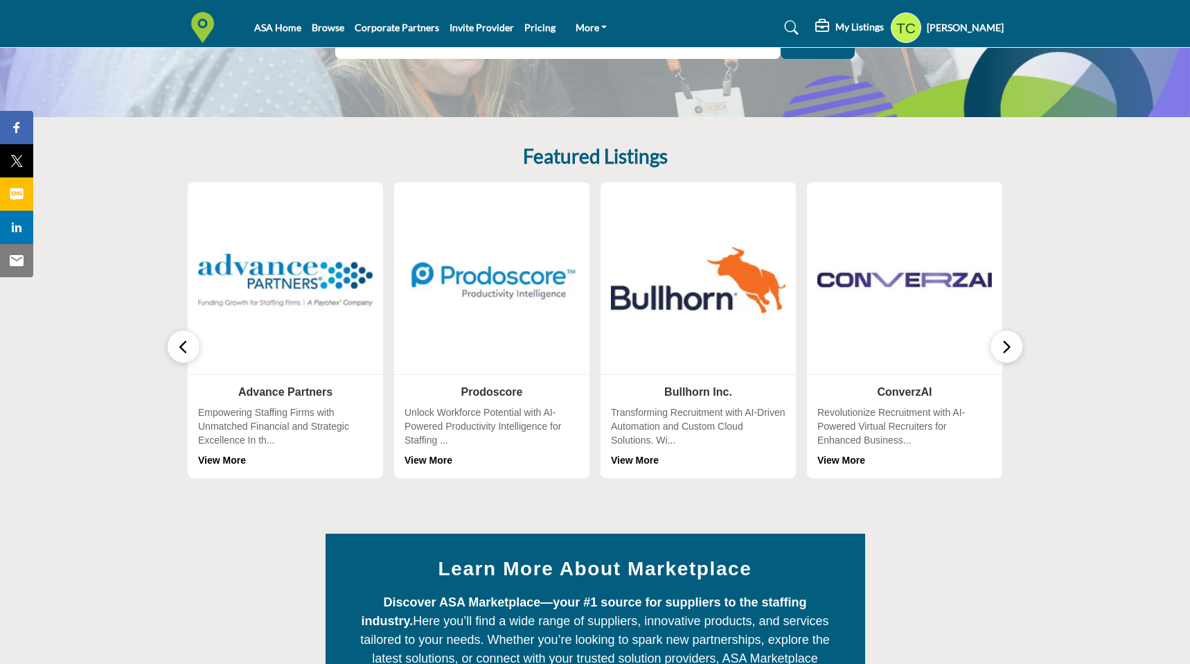
scroll to position [236, 0]
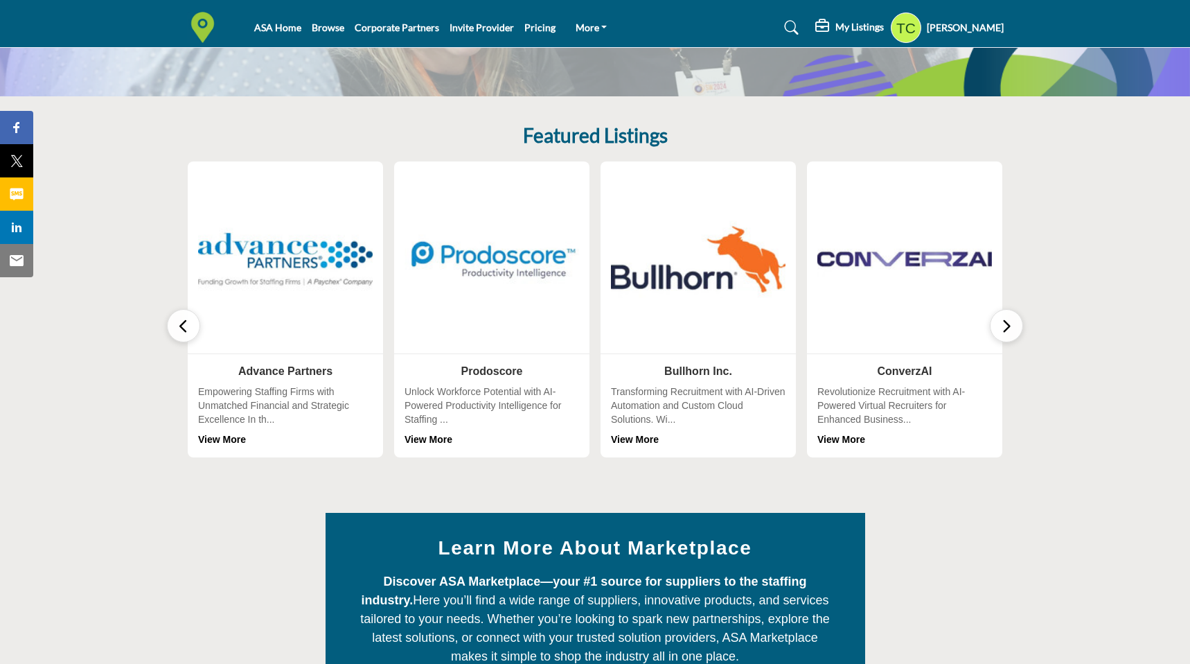
click at [1001, 324] on icon "button" at bounding box center [1006, 325] width 11 height 17
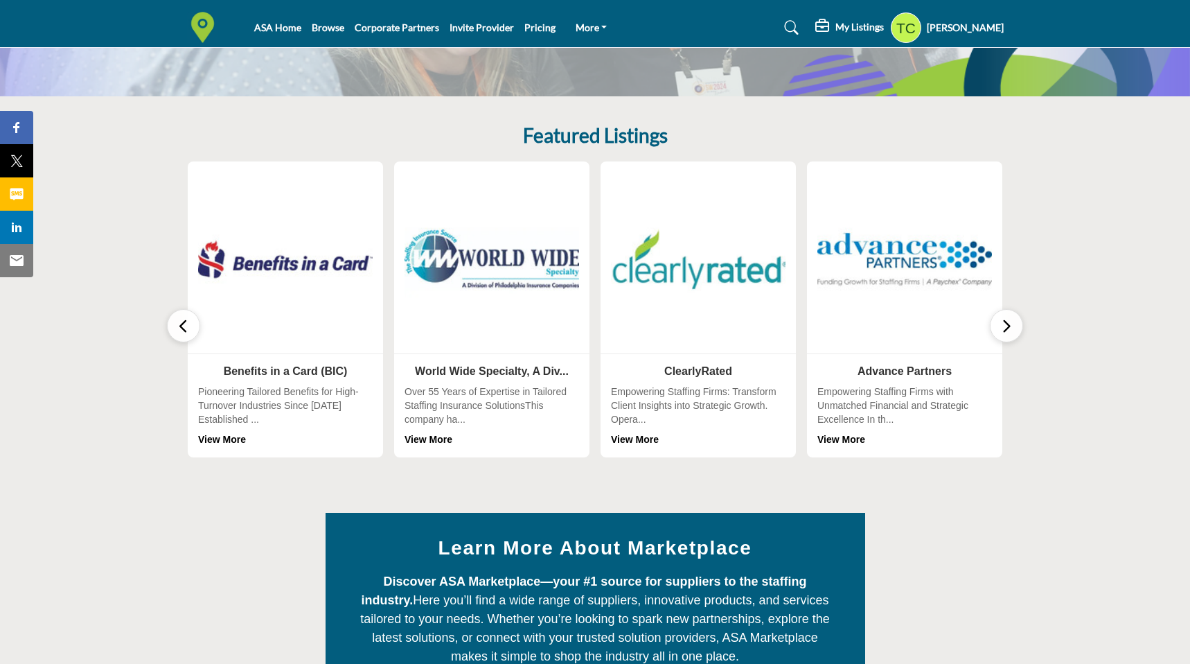
click at [996, 324] on button "button" at bounding box center [1006, 325] width 33 height 33
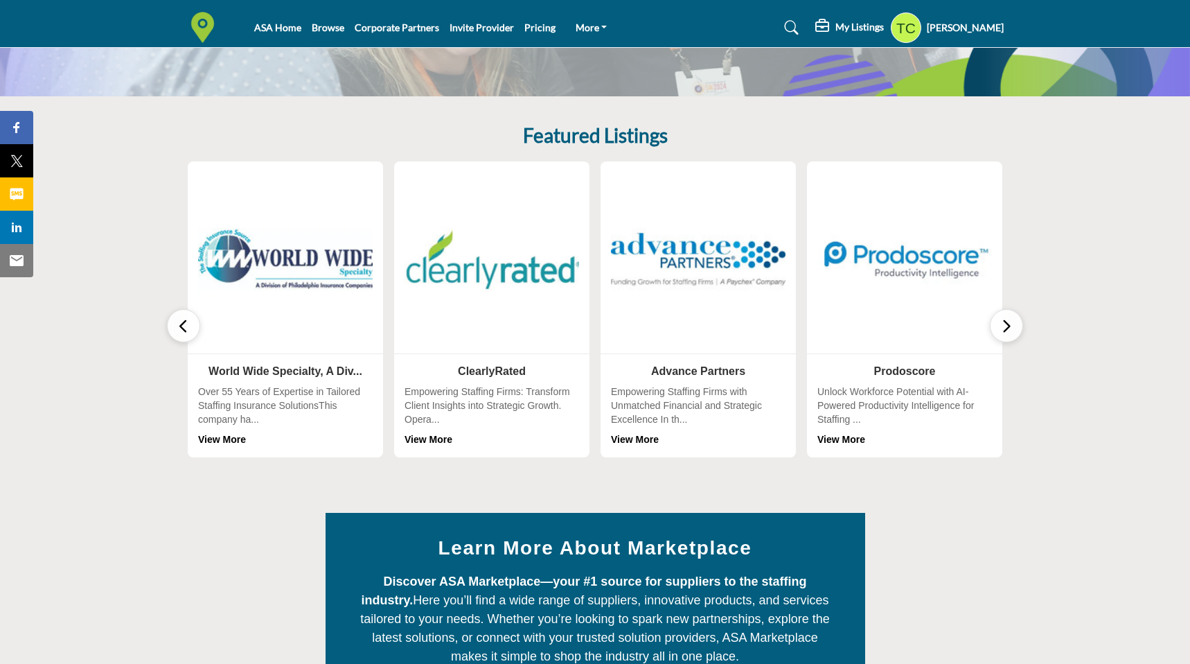
click at [188, 330] on icon "button" at bounding box center [183, 325] width 11 height 17
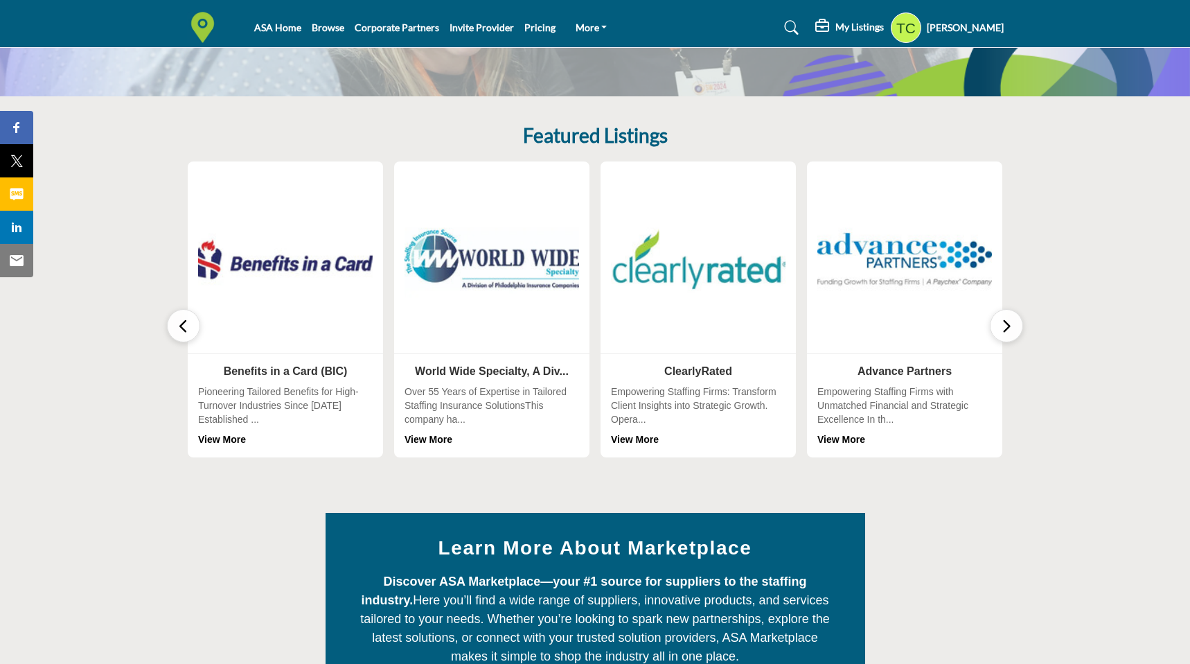
click at [252, 288] on img at bounding box center [286, 259] width 184 height 184
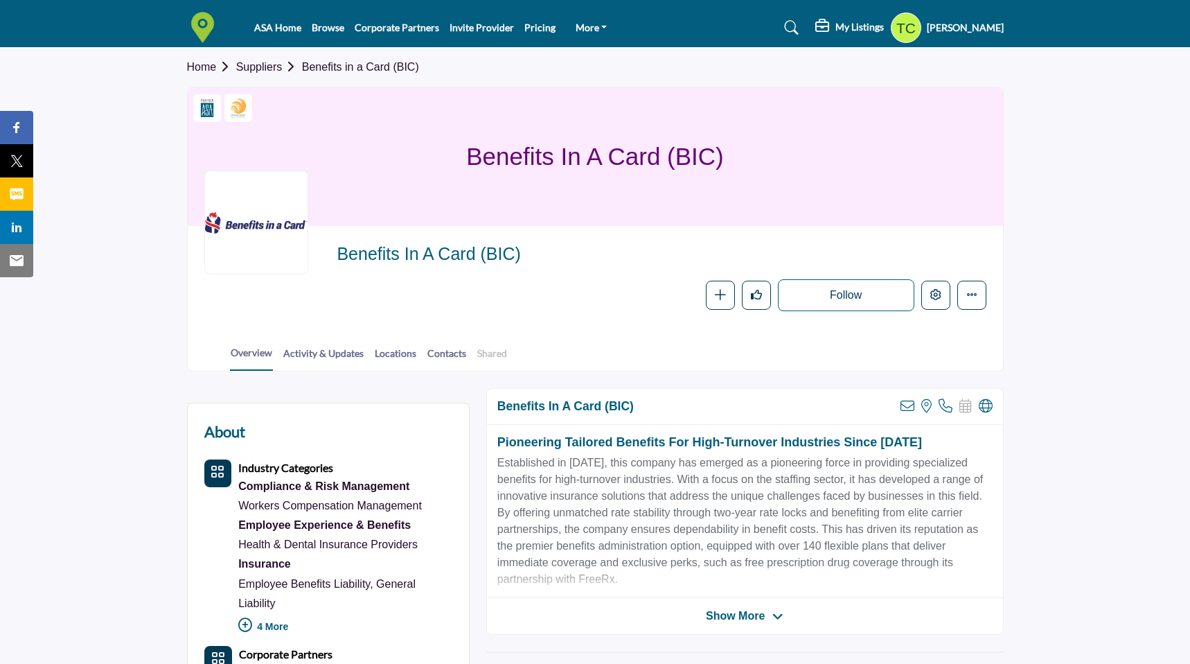
click at [495, 350] on link "Shared" at bounding box center [492, 358] width 31 height 24
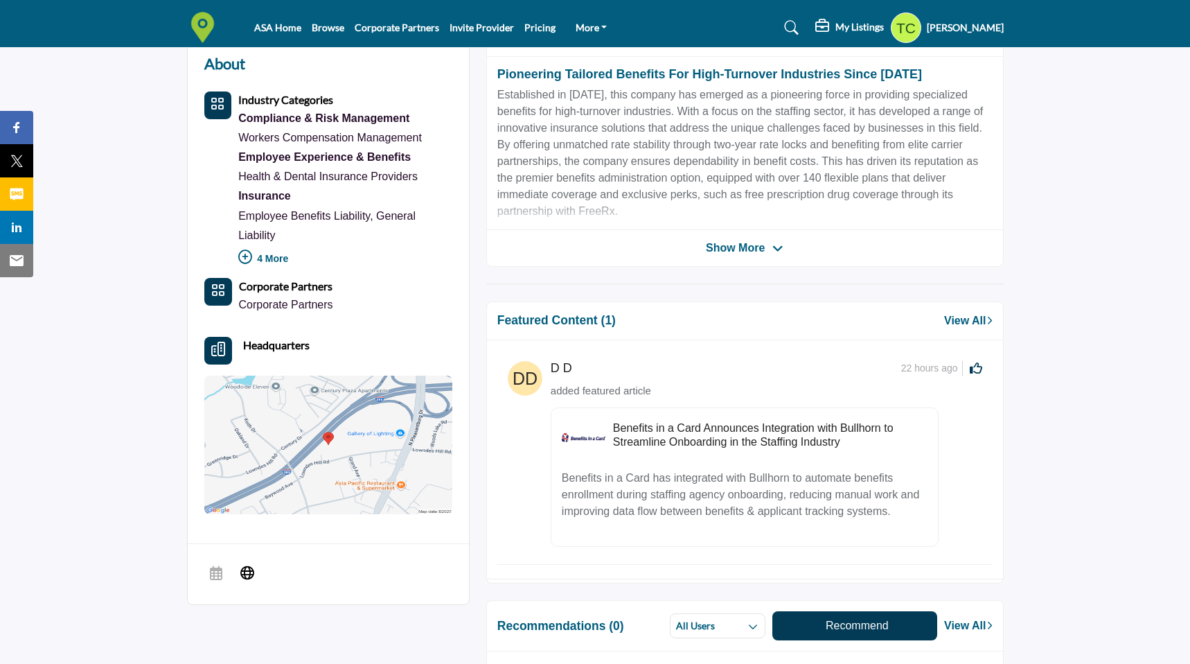
scroll to position [375, 0]
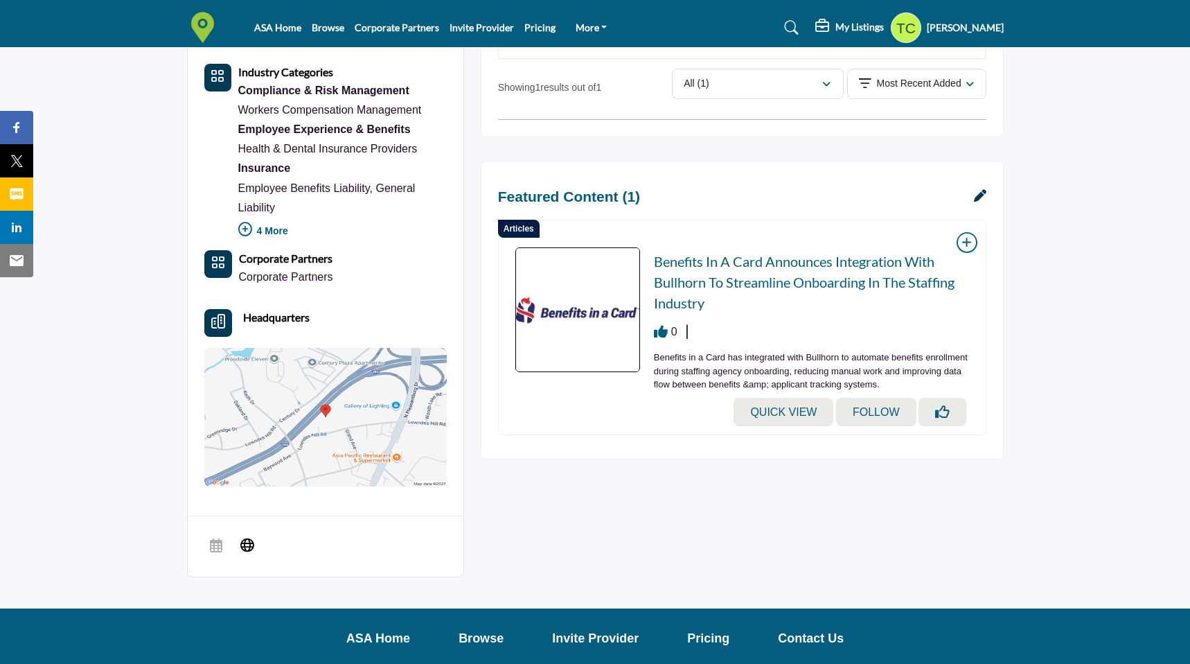
scroll to position [392, 0]
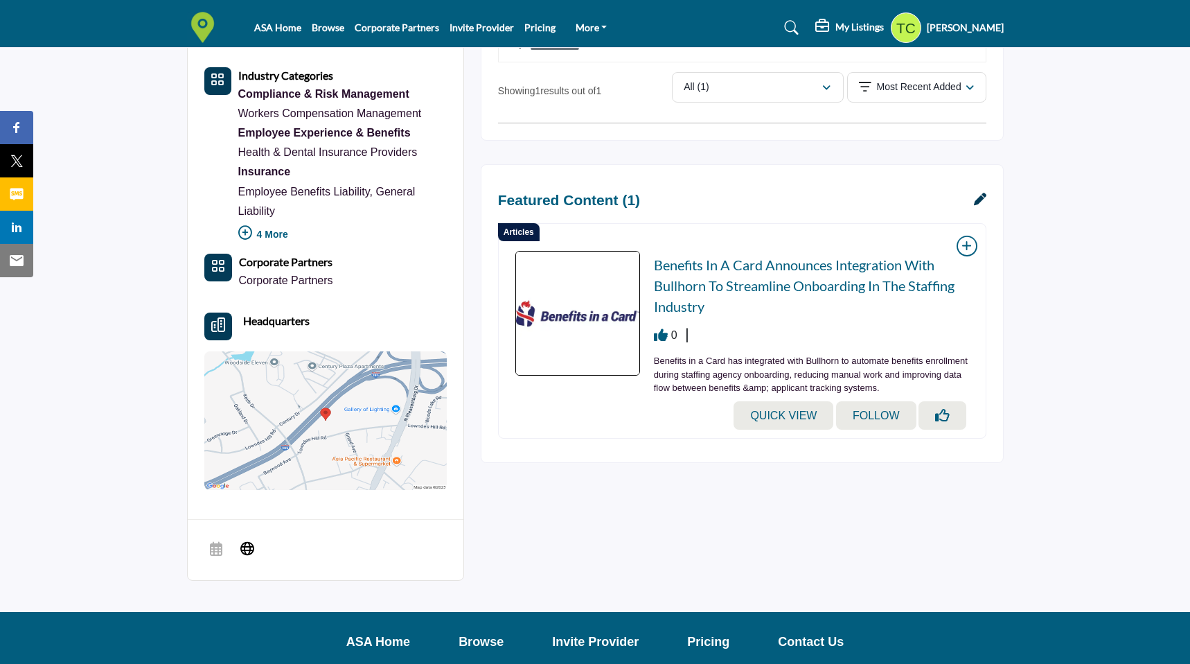
click at [680, 281] on h3 "Benefits in a Card Announces Integration with Bullhorn to Streamline Onboarding…" at bounding box center [811, 285] width 315 height 62
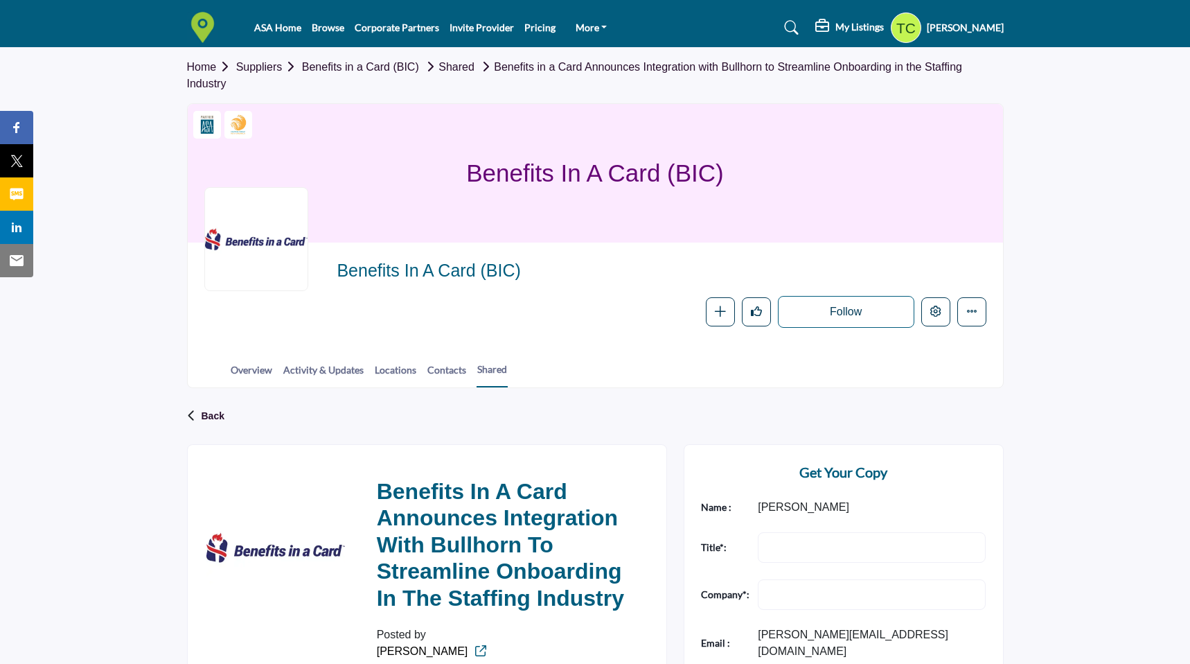
click at [563, 67] on link "Benefits in a Card Announces Integration with Bullhorn to Streamline Onboarding…" at bounding box center [574, 75] width 775 height 28
click at [475, 66] on link "Shared" at bounding box center [448, 67] width 53 height 12
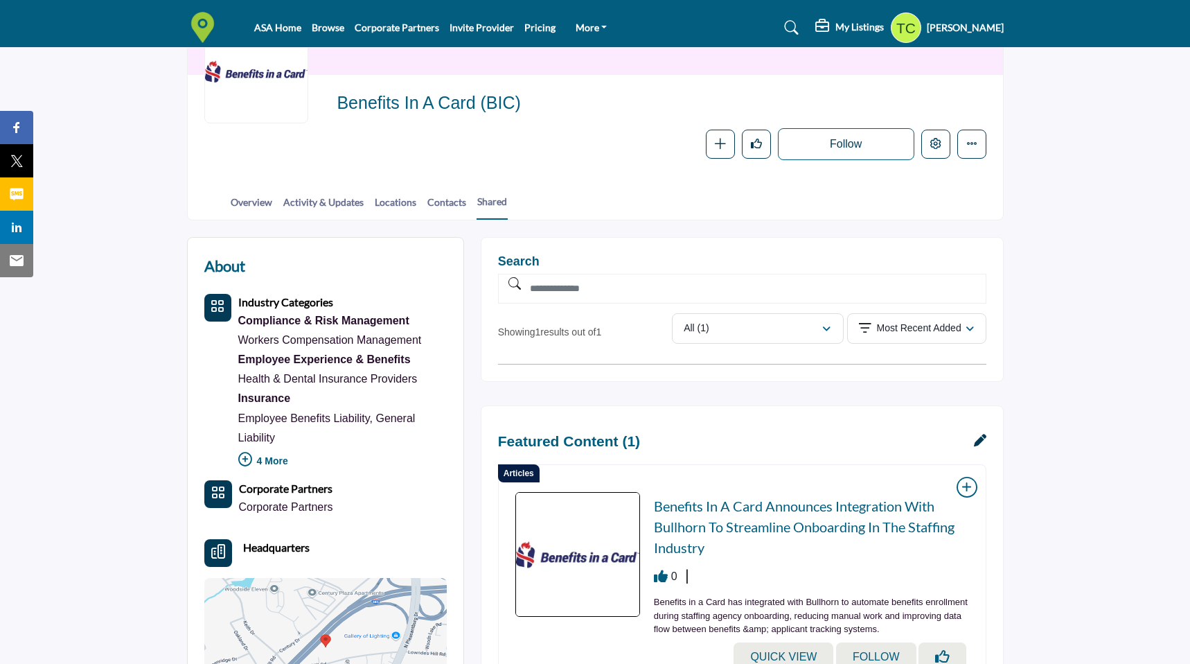
scroll to position [132, 0]
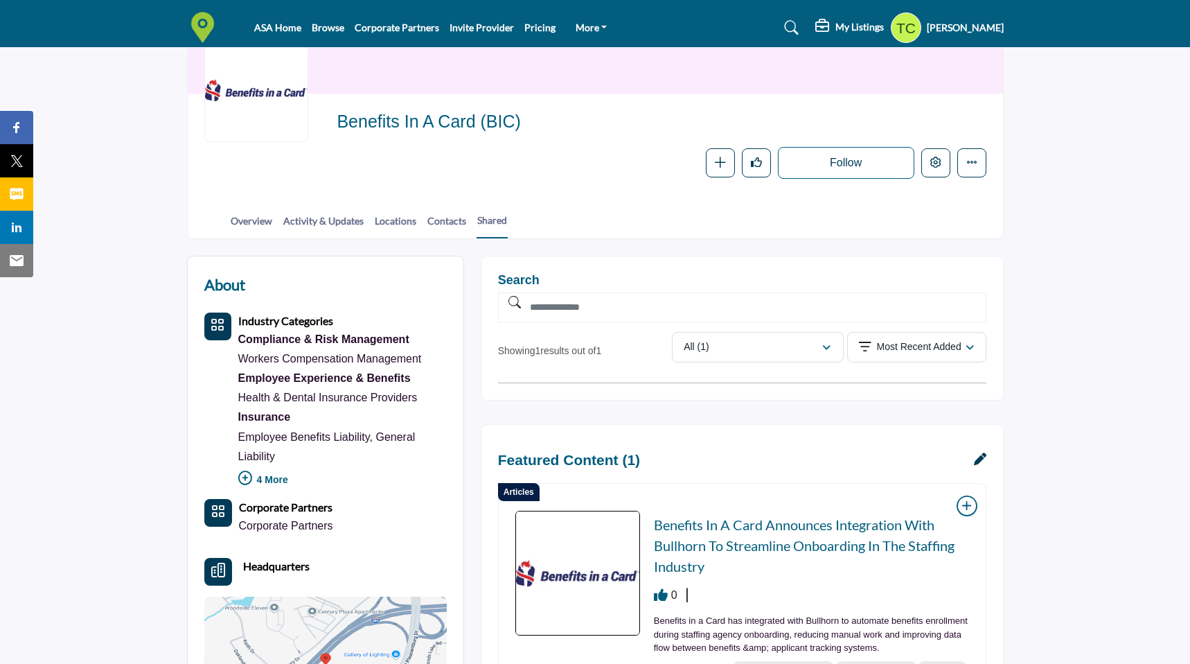
click at [689, 536] on h3 "Benefits in a Card Announces Integration with Bullhorn to Streamline Onboarding…" at bounding box center [811, 545] width 315 height 62
